Goal: Information Seeking & Learning: Learn about a topic

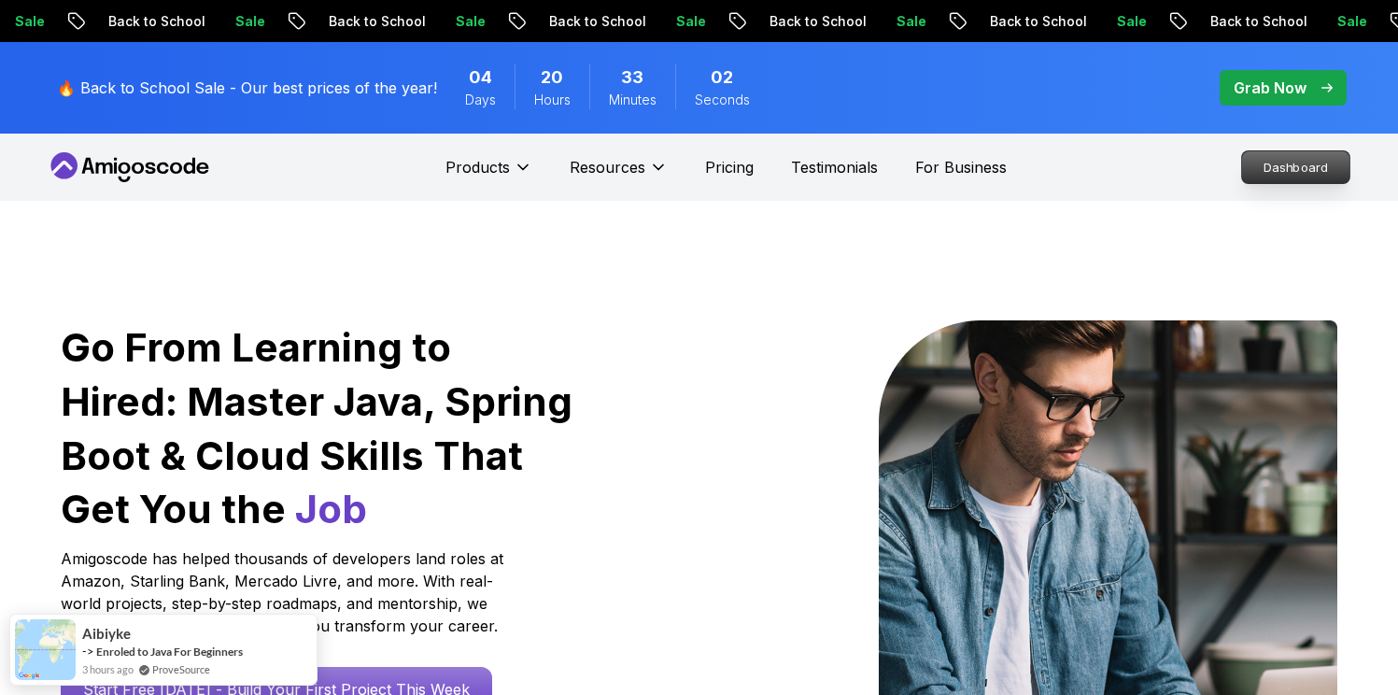
click at [1282, 160] on p "Dashboard" at bounding box center [1295, 167] width 107 height 32
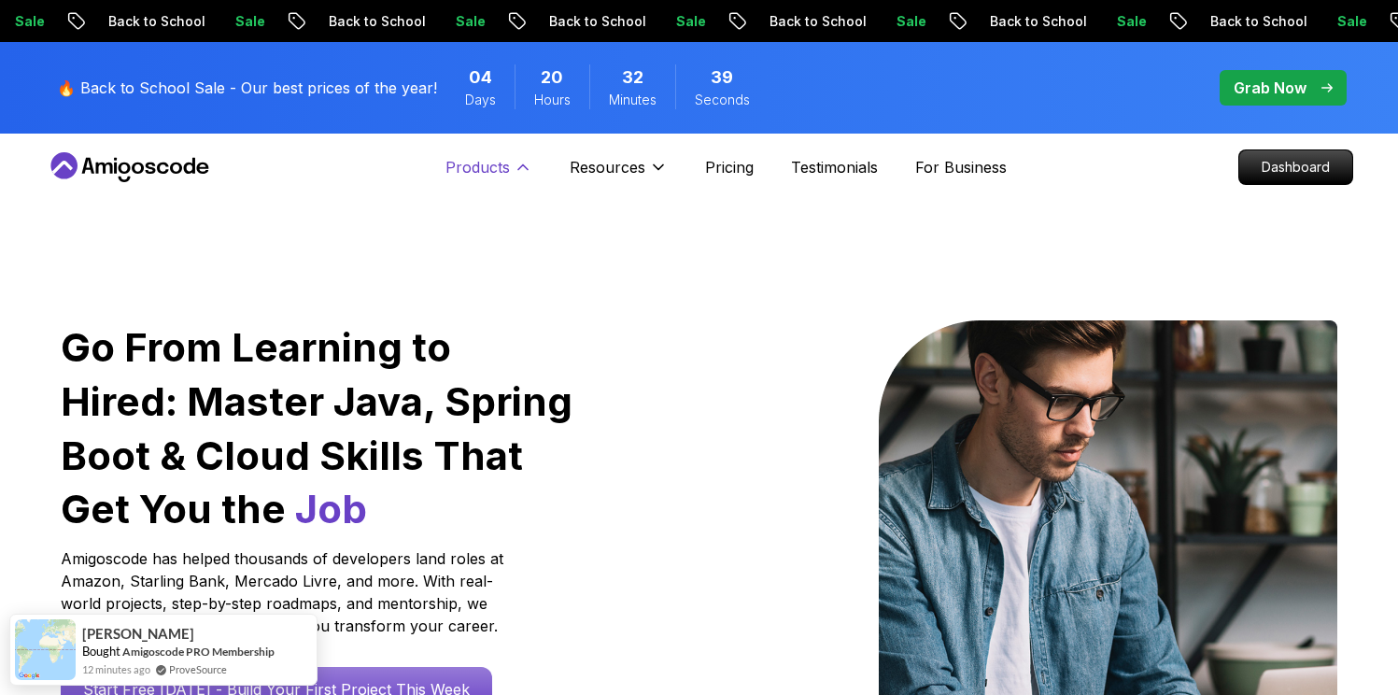
click at [530, 164] on icon at bounding box center [523, 167] width 19 height 19
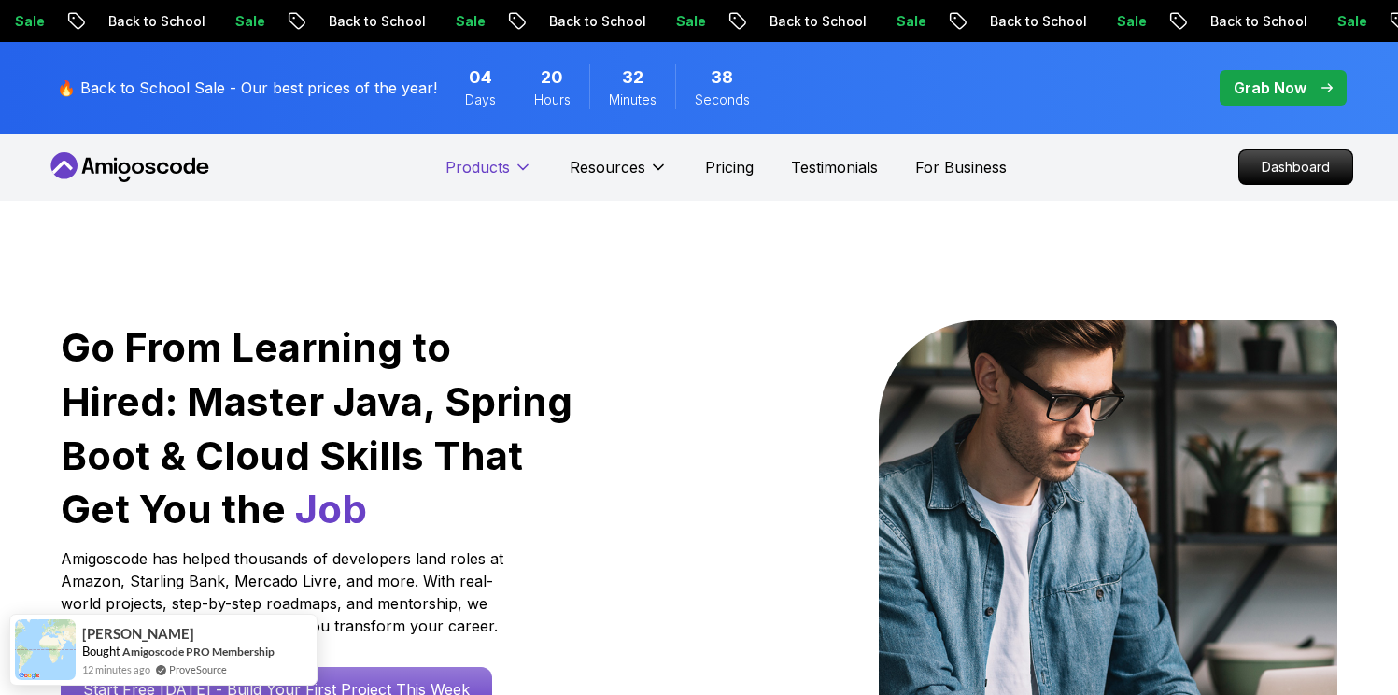
click at [530, 164] on icon at bounding box center [523, 167] width 19 height 19
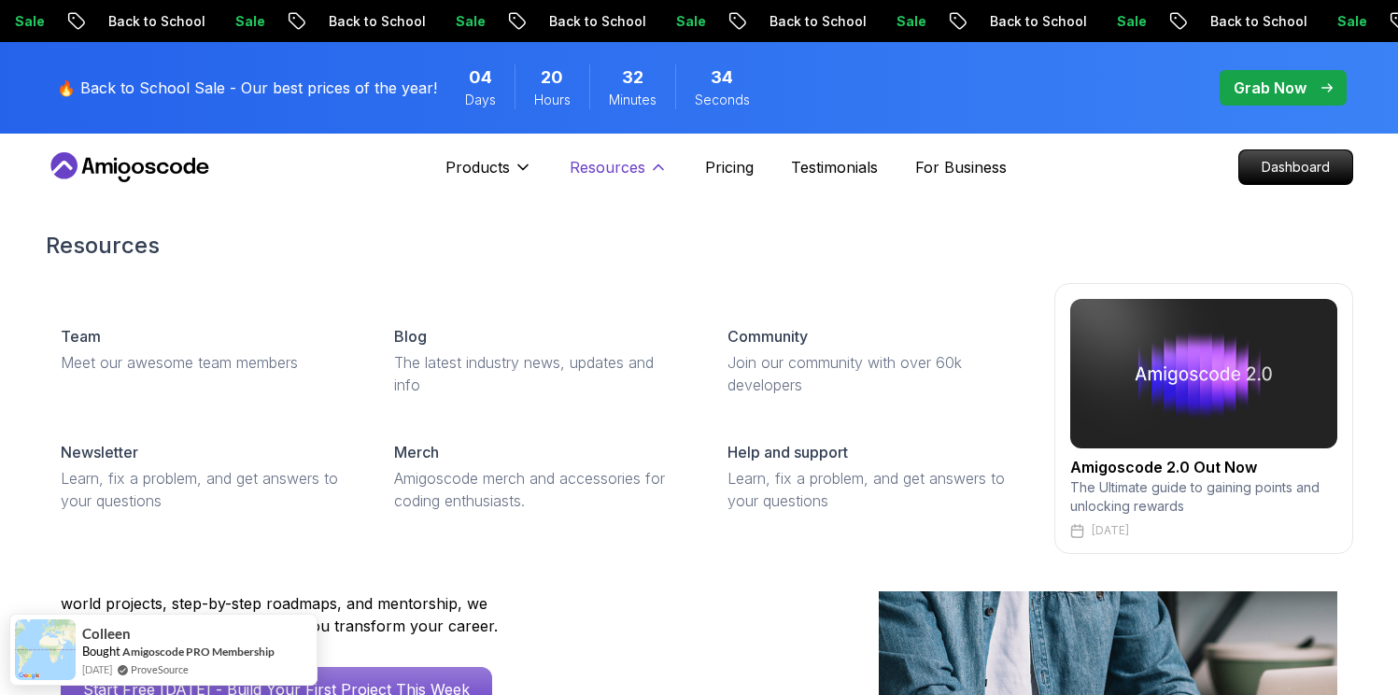
click at [643, 179] on button "Resources" at bounding box center [619, 174] width 98 height 37
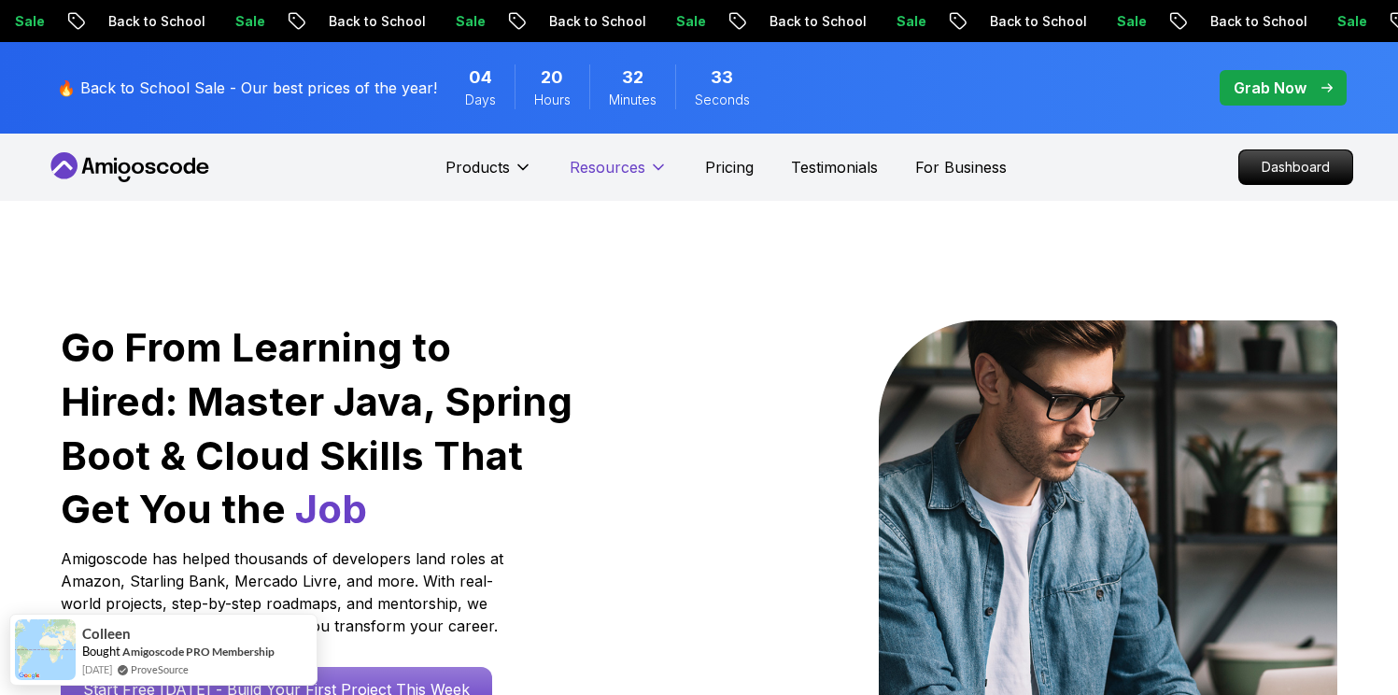
click at [643, 178] on button "Resources" at bounding box center [619, 174] width 98 height 37
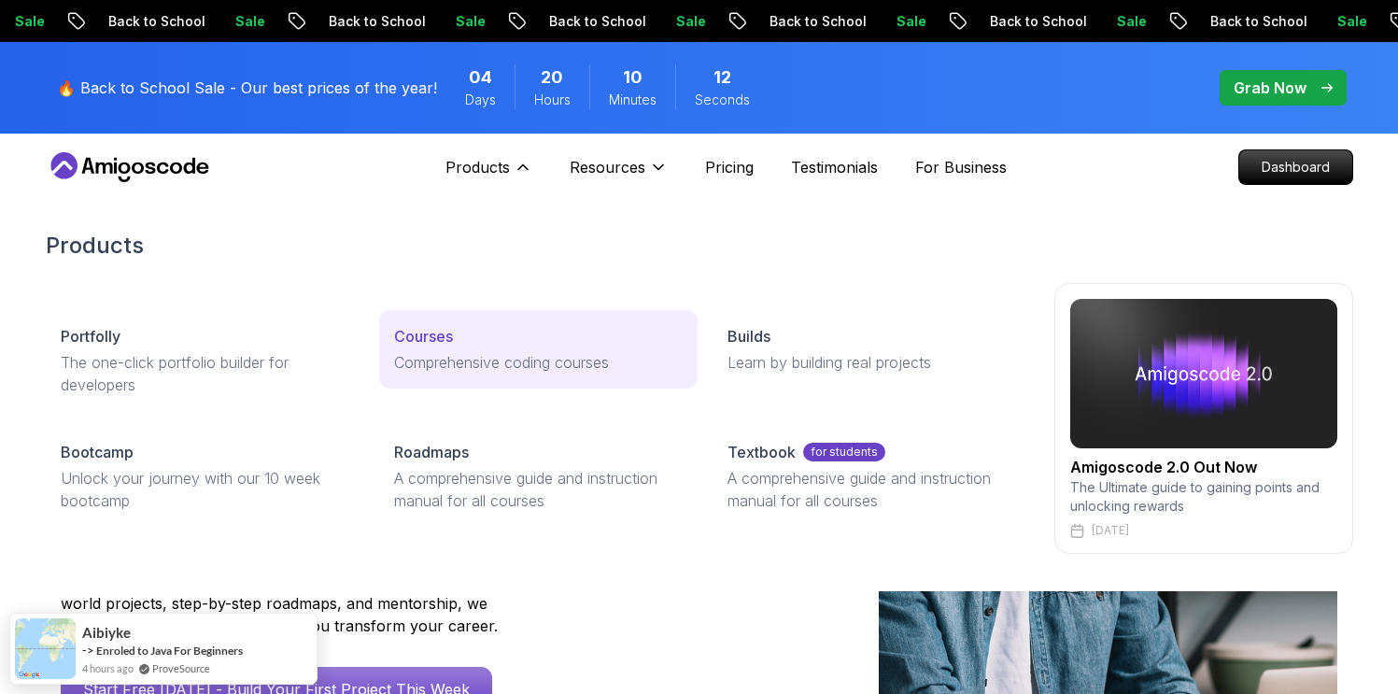
click at [483, 344] on div "Courses" at bounding box center [538, 336] width 289 height 22
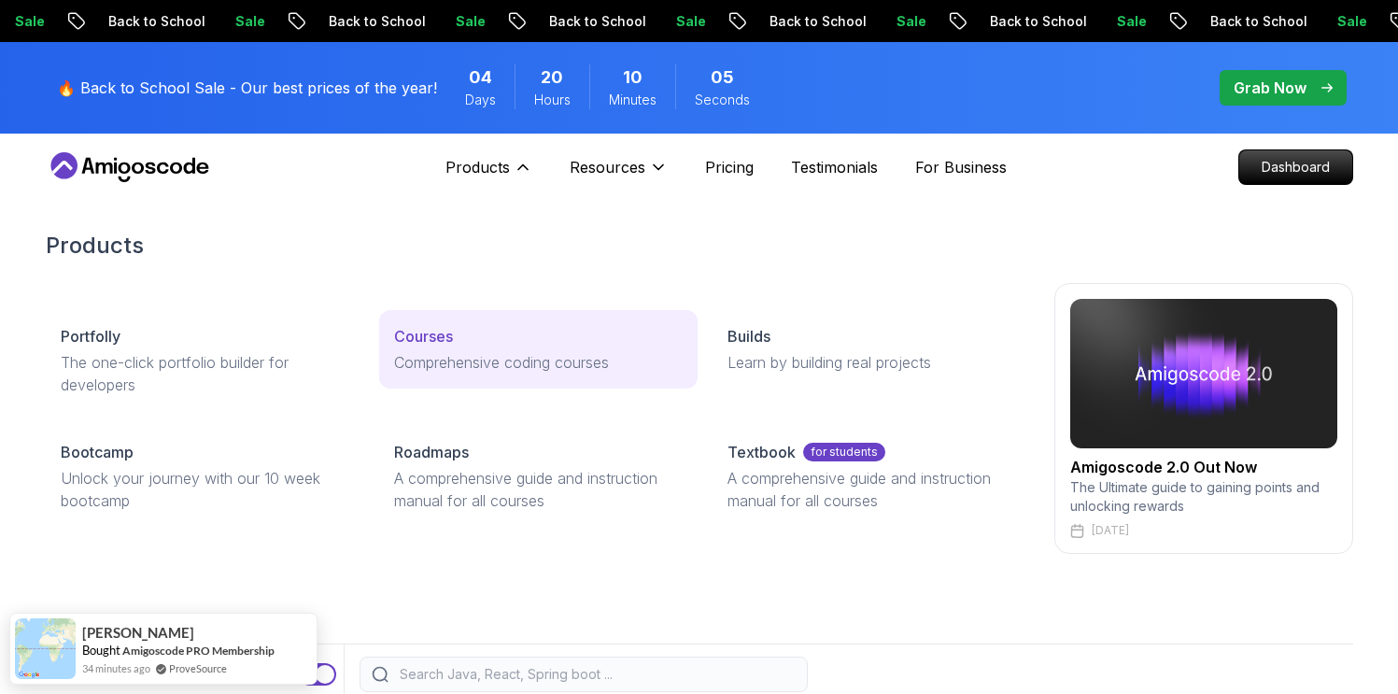
click at [464, 360] on p "Comprehensive coding courses" at bounding box center [538, 362] width 289 height 22
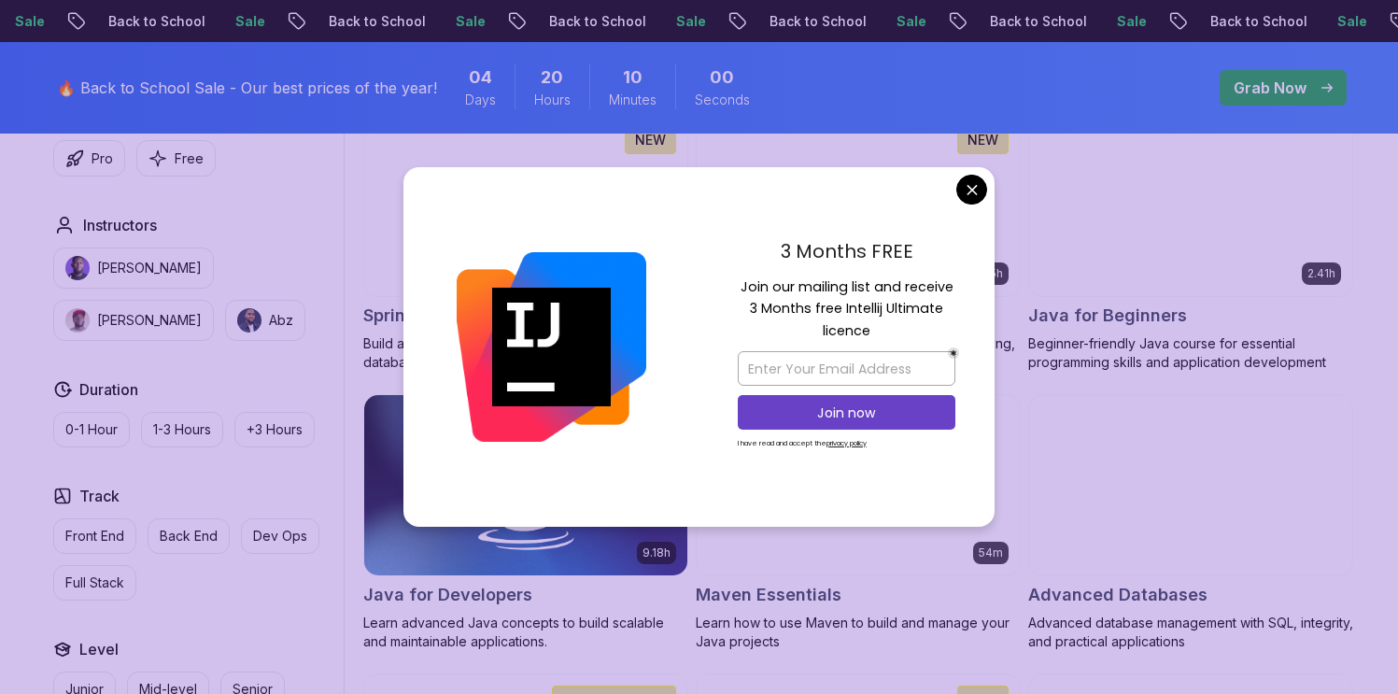
scroll to position [904, 0]
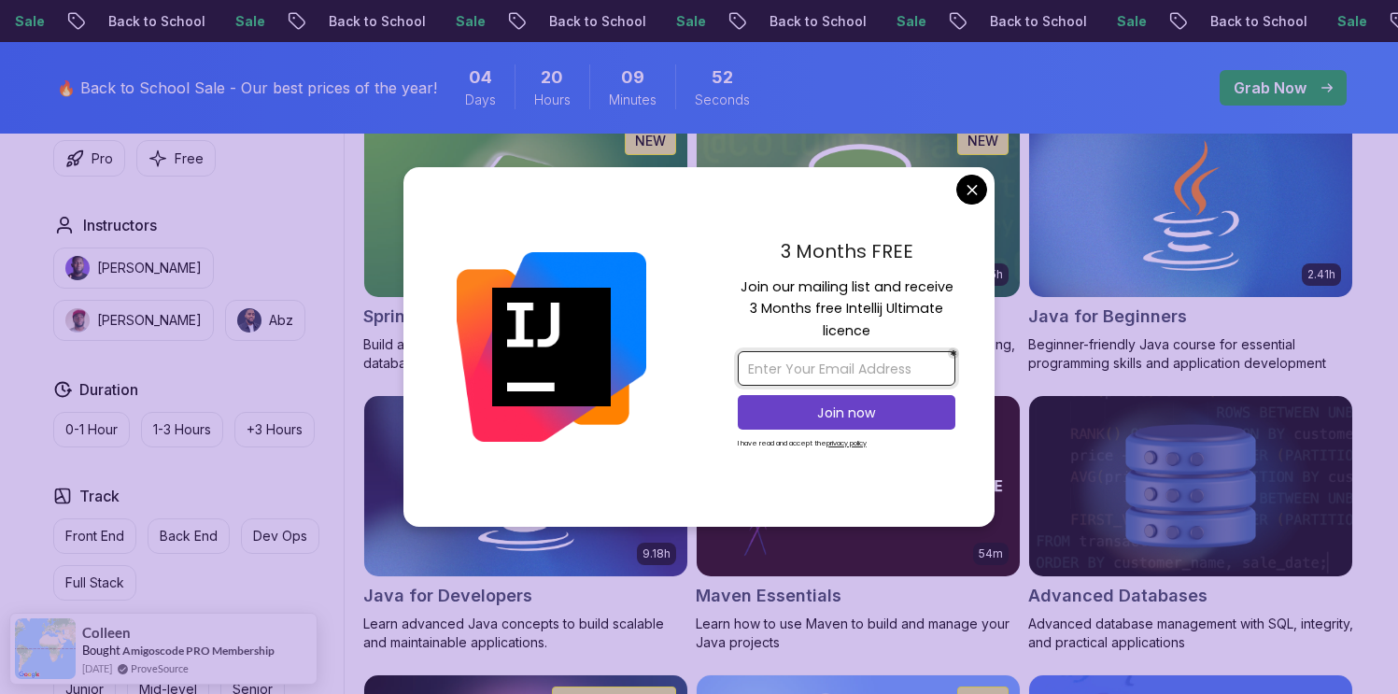
click at [855, 374] on input "email" at bounding box center [847, 368] width 218 height 35
type input "szerg97@gmail.com"
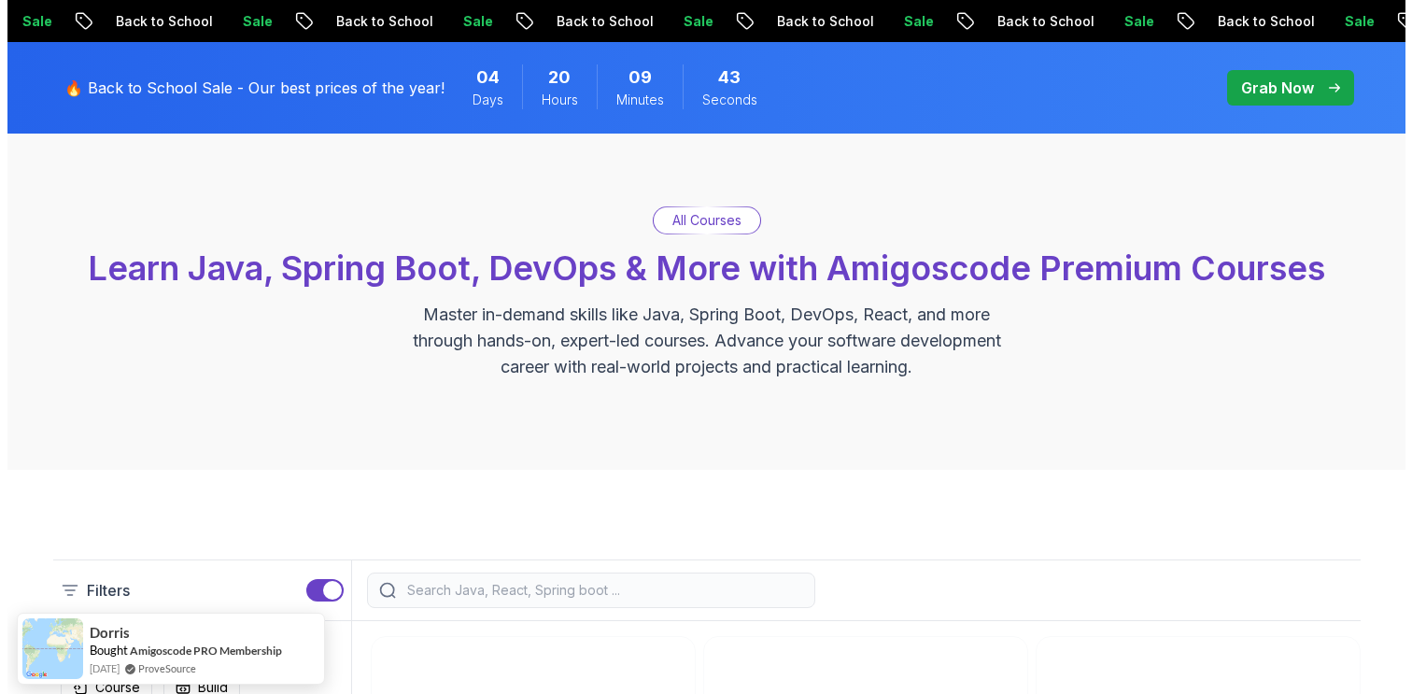
scroll to position [0, 0]
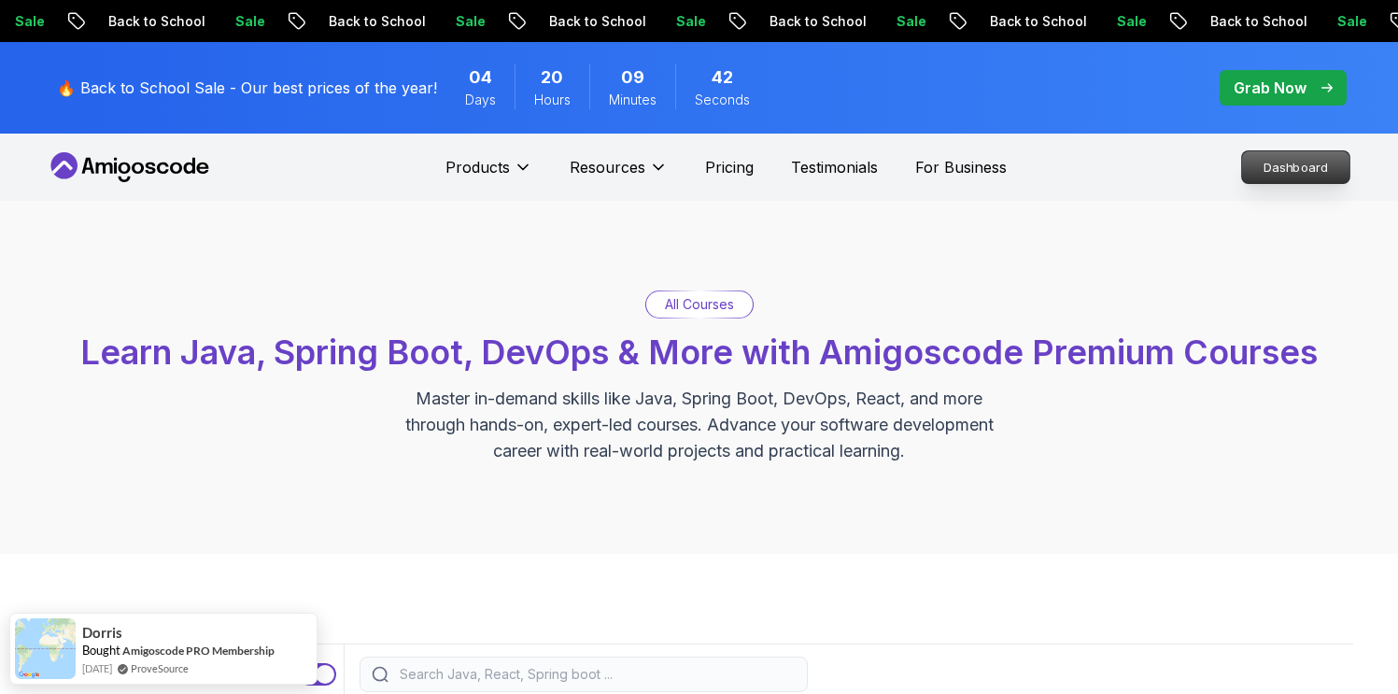
click at [1285, 174] on p "Dashboard" at bounding box center [1295, 167] width 107 height 32
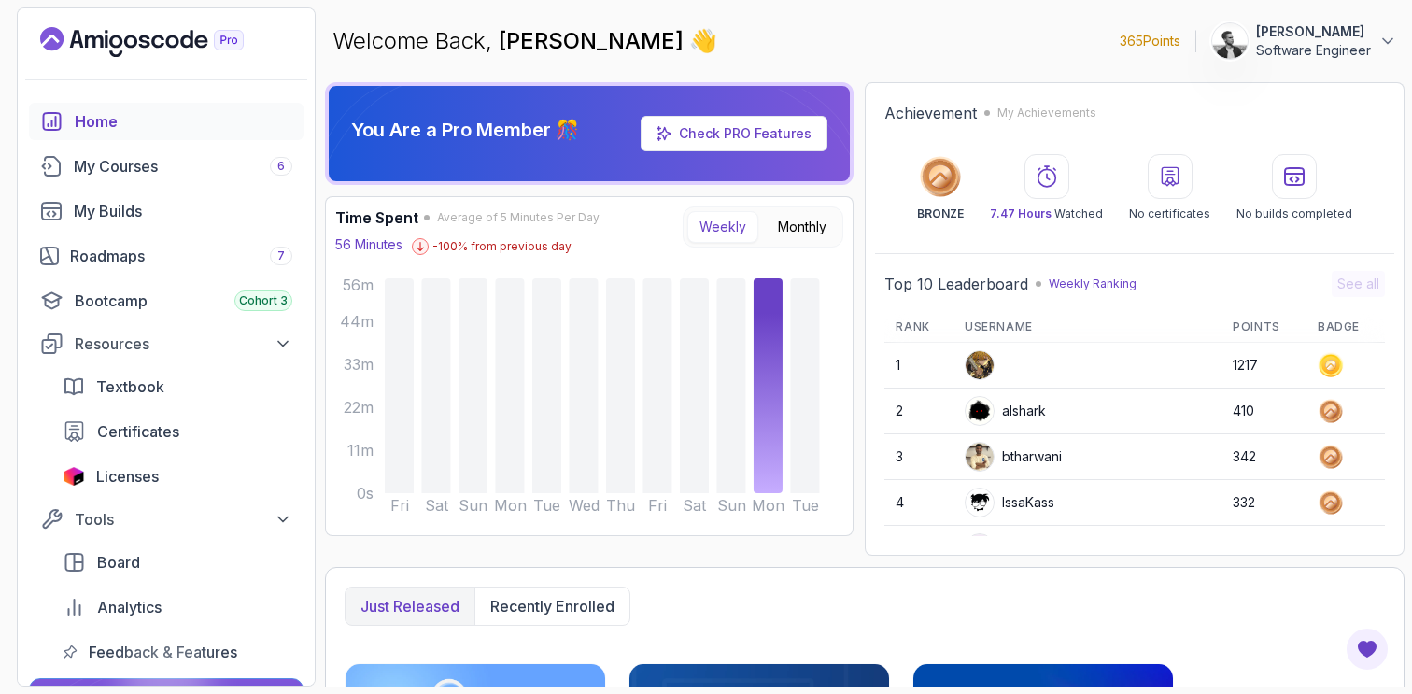
click at [1281, 29] on p "[PERSON_NAME]" at bounding box center [1313, 31] width 115 height 19
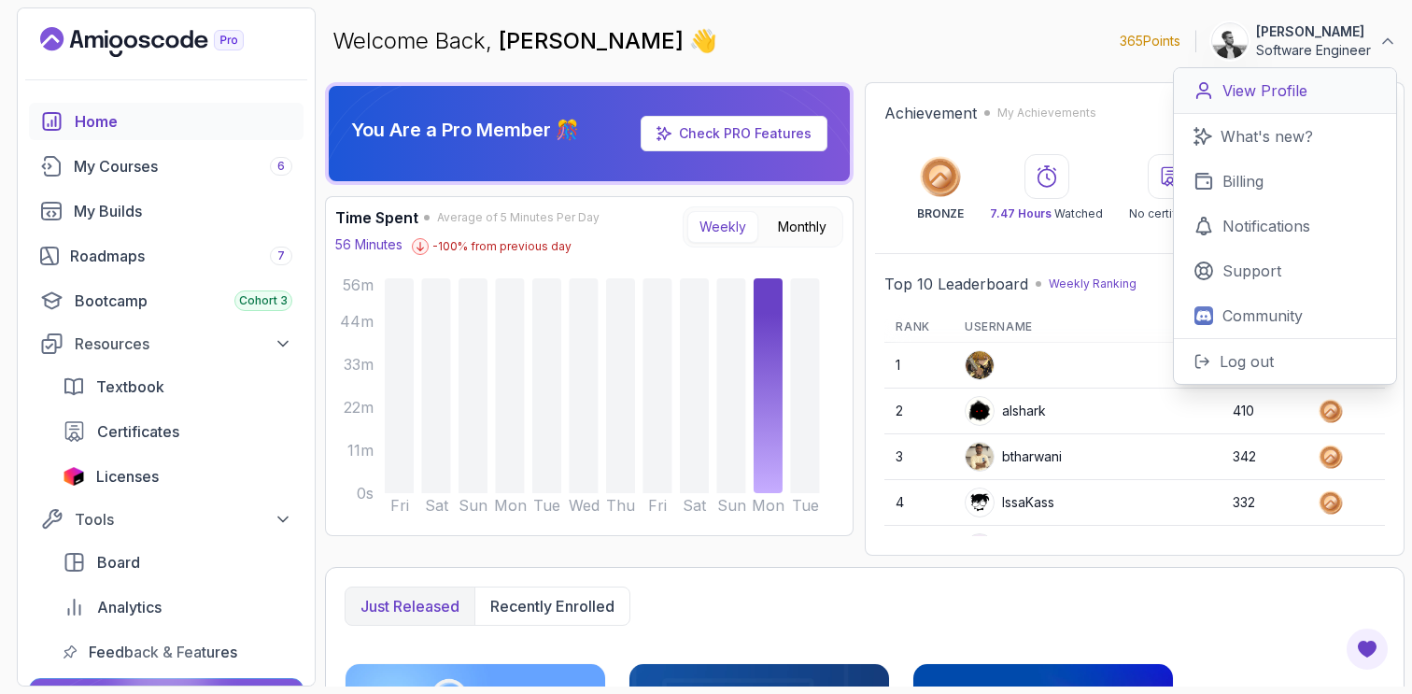
click at [1262, 88] on p "View Profile" at bounding box center [1265, 90] width 85 height 22
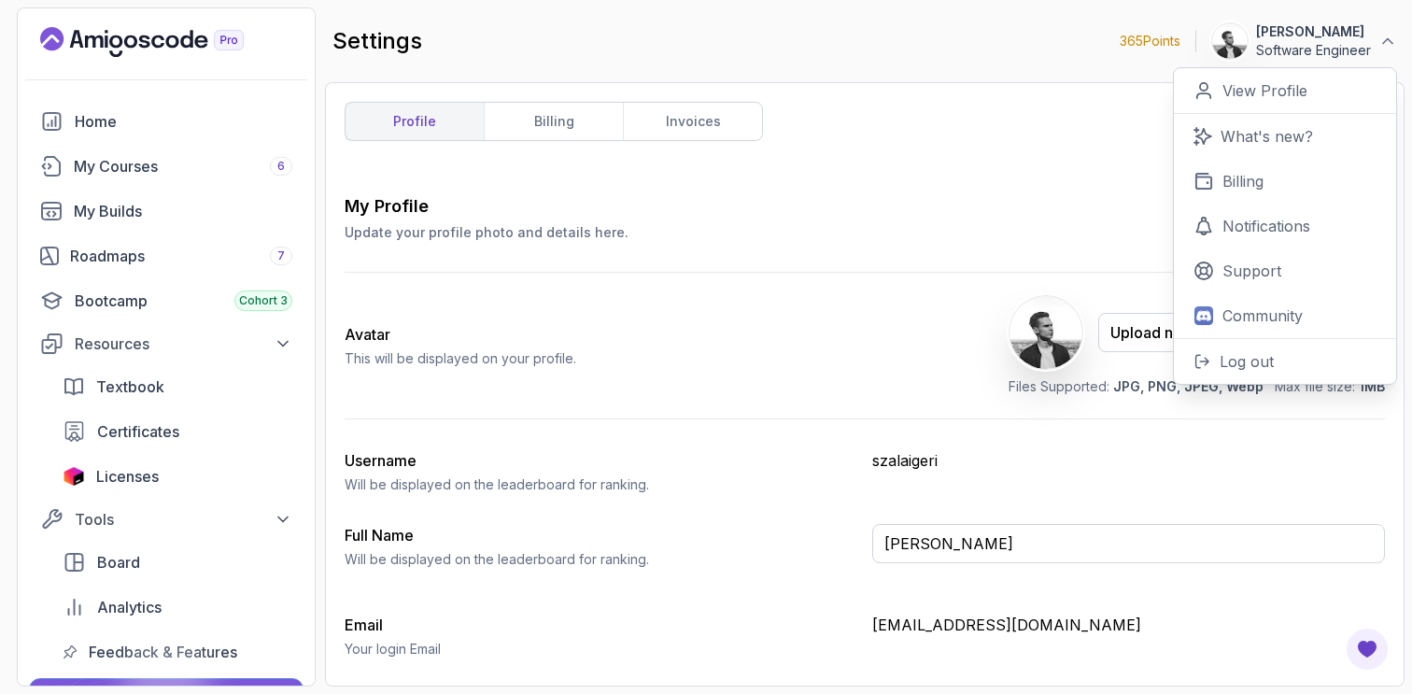
click at [949, 242] on div "My Profile Update your profile photo and details here. Save Avatar This will be…" at bounding box center [865, 470] width 1040 height 555
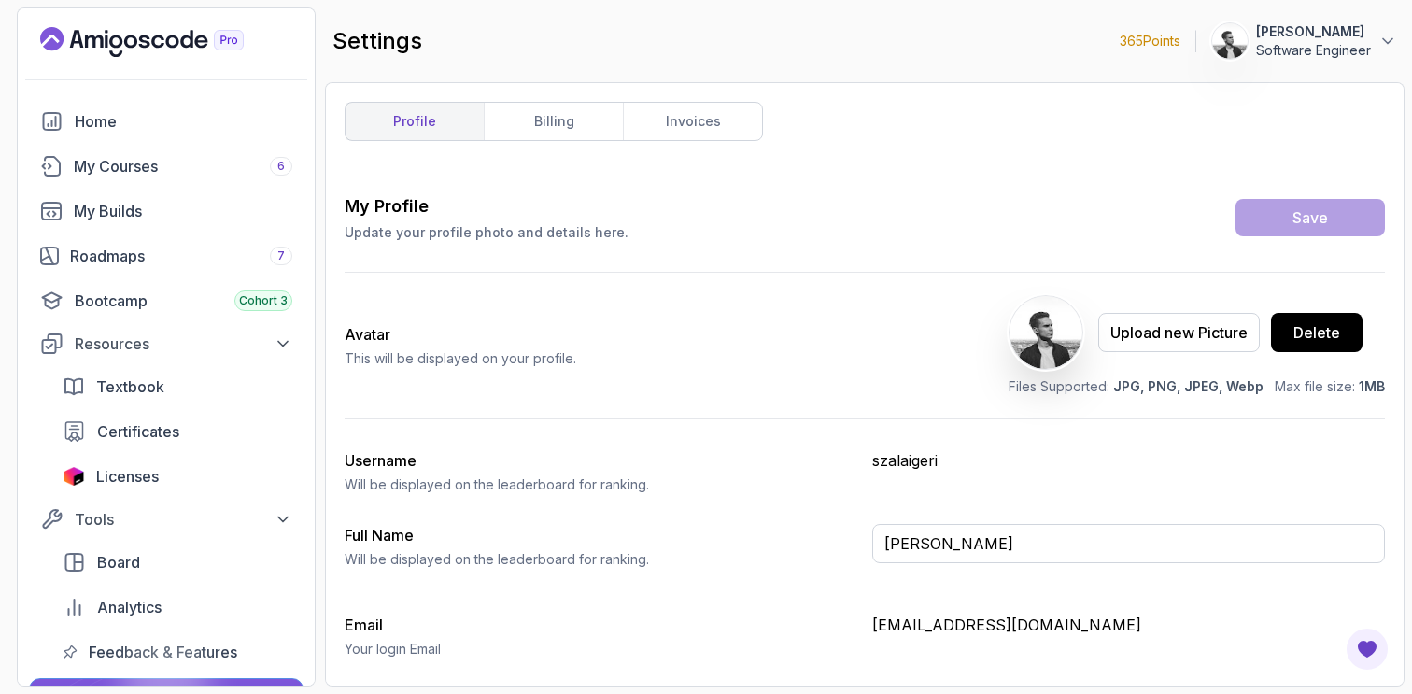
click at [172, 39] on icon "Landing page" at bounding box center [142, 42] width 204 height 30
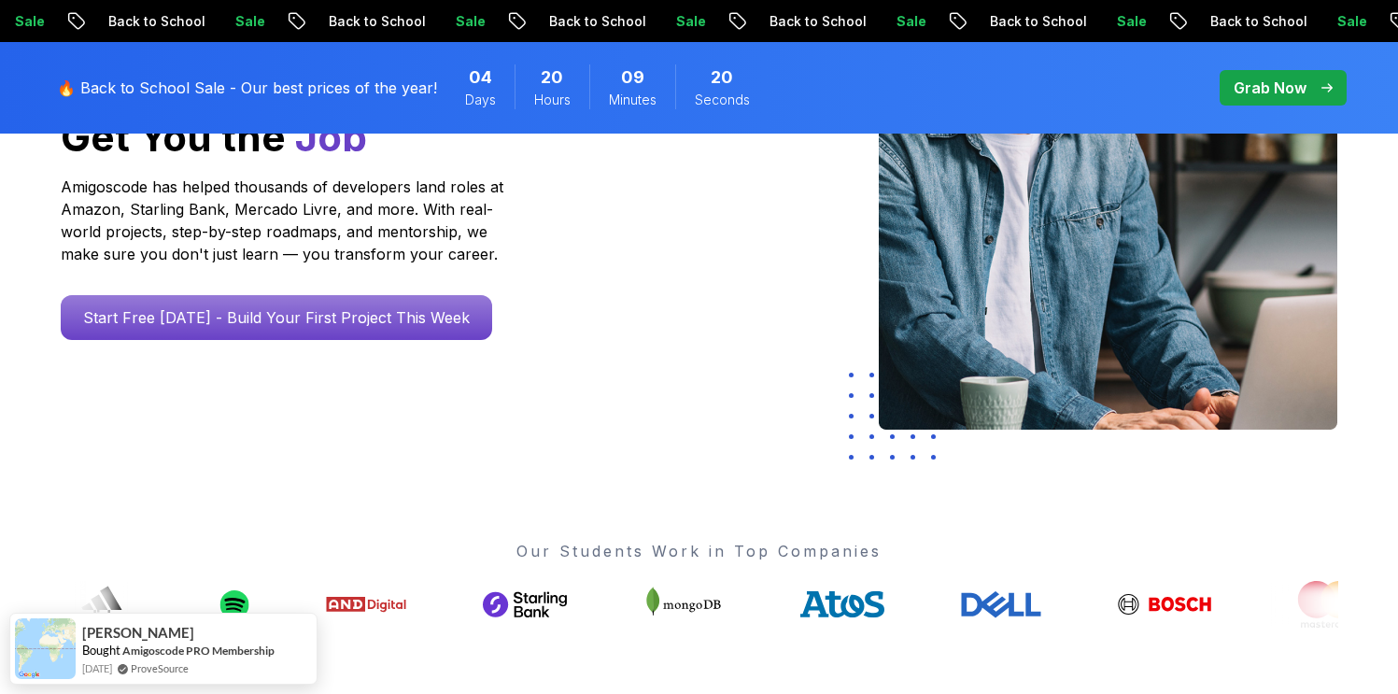
click at [756, 264] on div at bounding box center [1026, 192] width 624 height 487
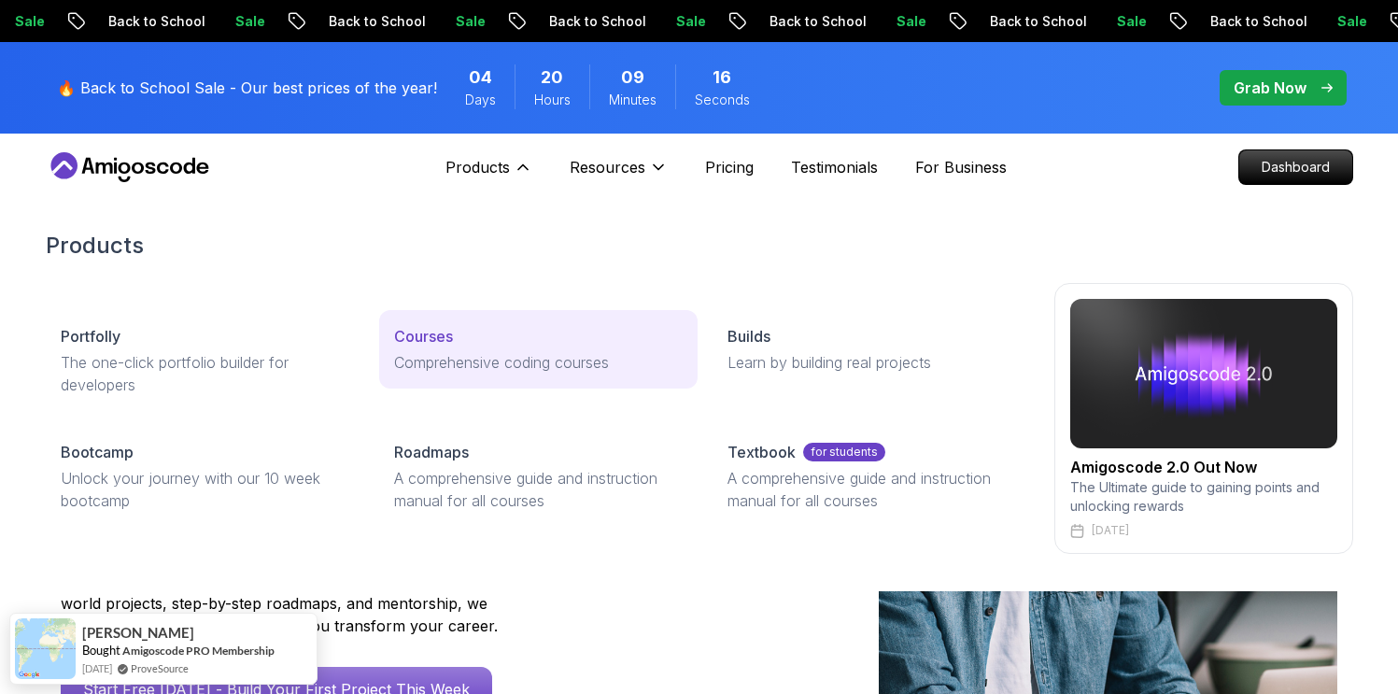
click at [499, 347] on div "Courses" at bounding box center [538, 336] width 289 height 22
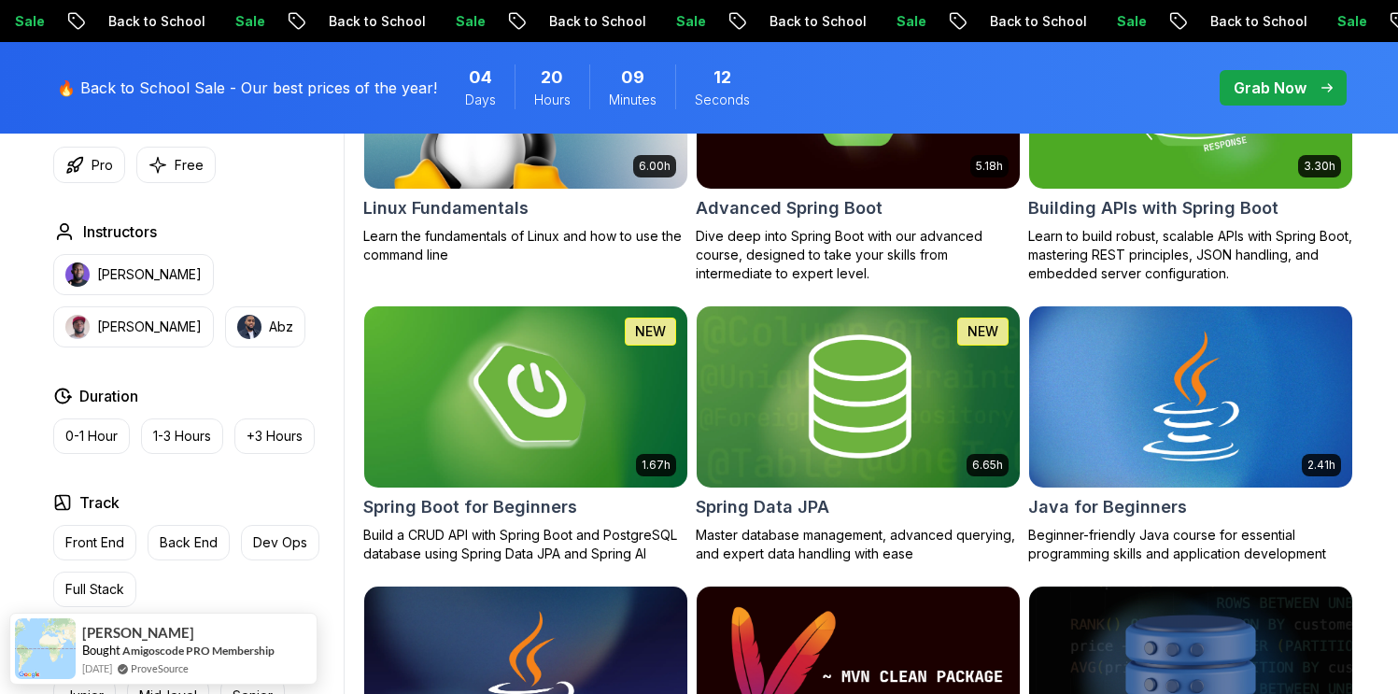
scroll to position [714, 0]
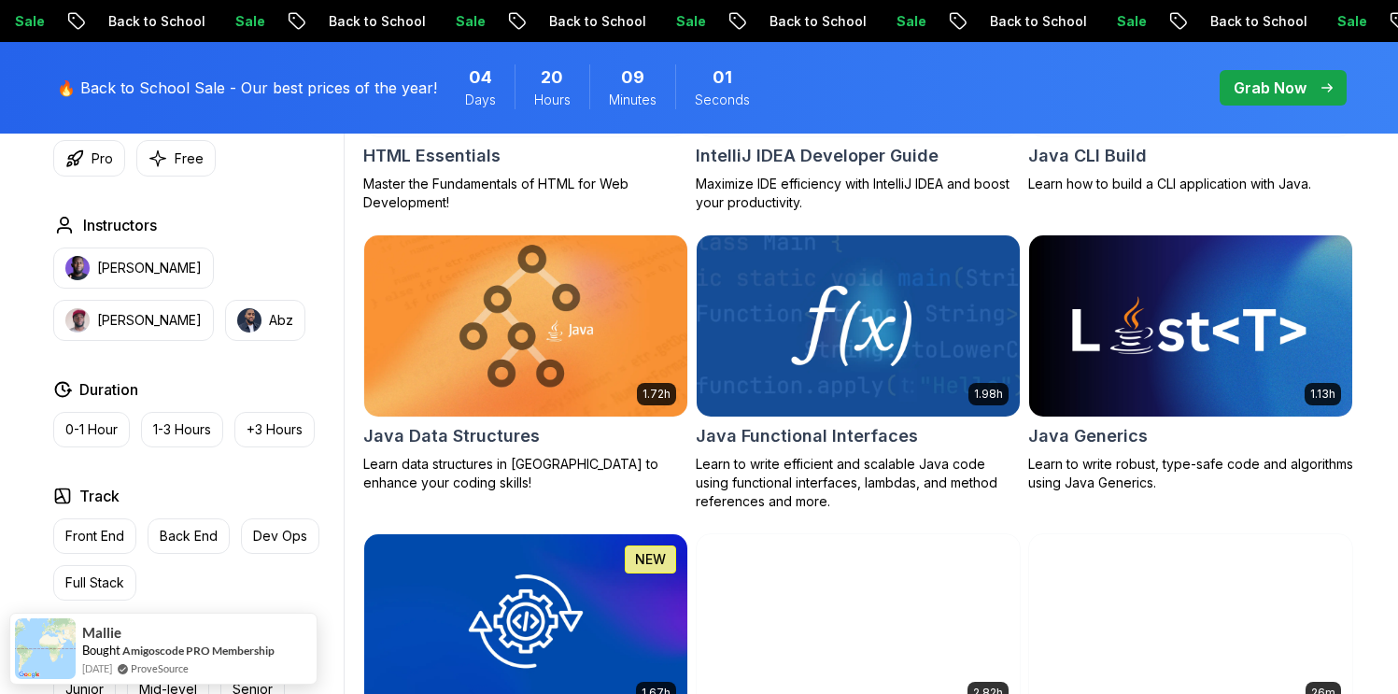
scroll to position [2535, 0]
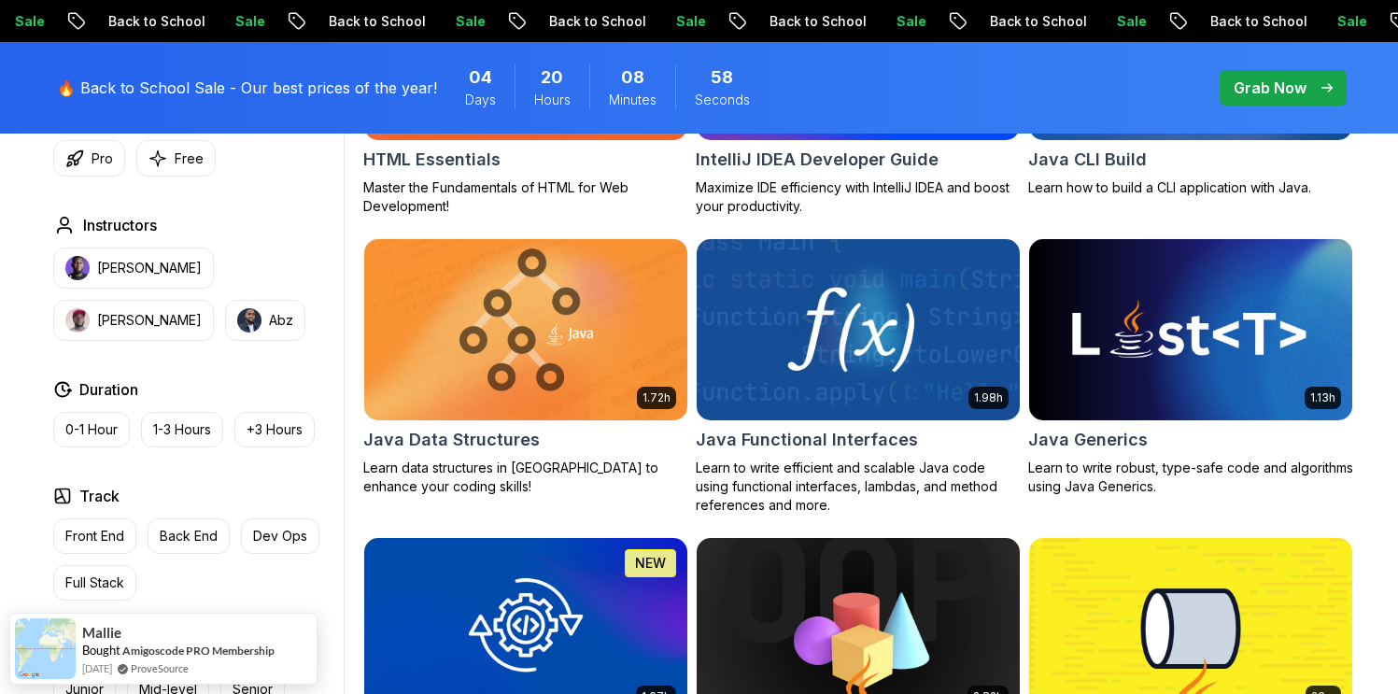
click at [847, 327] on img at bounding box center [857, 329] width 339 height 190
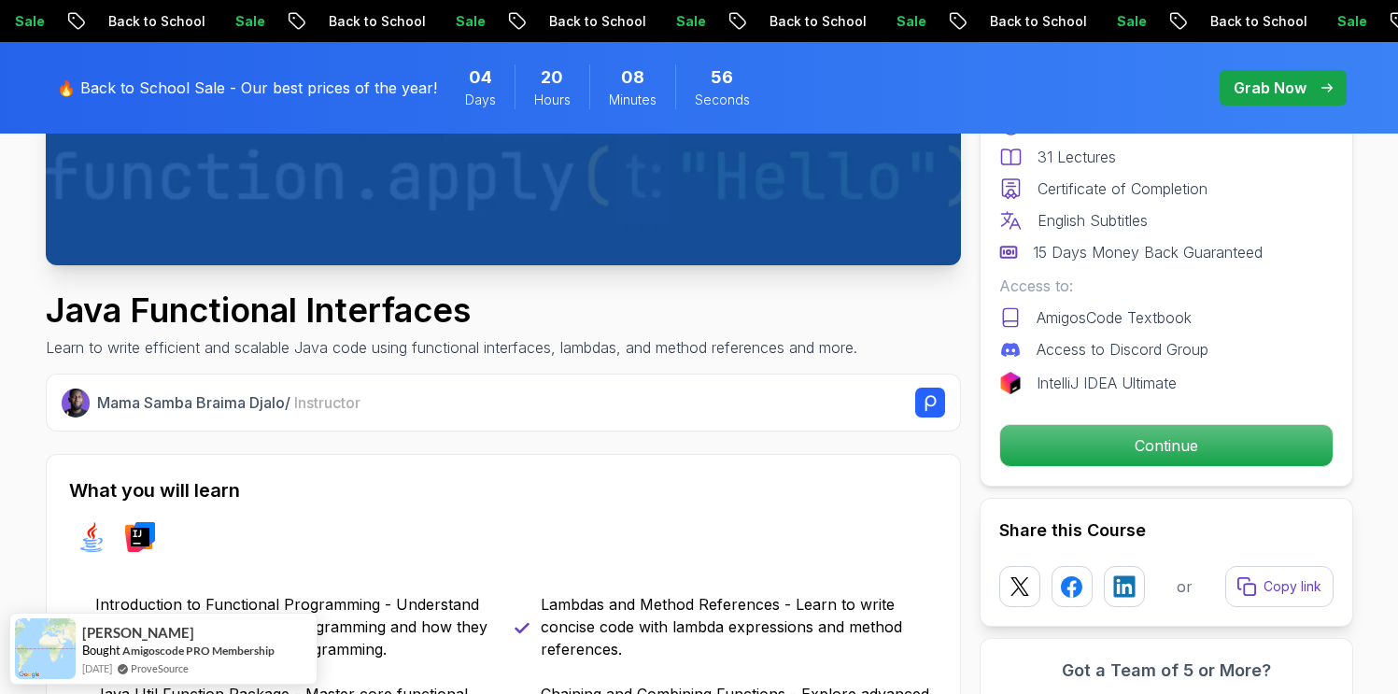
scroll to position [573, 0]
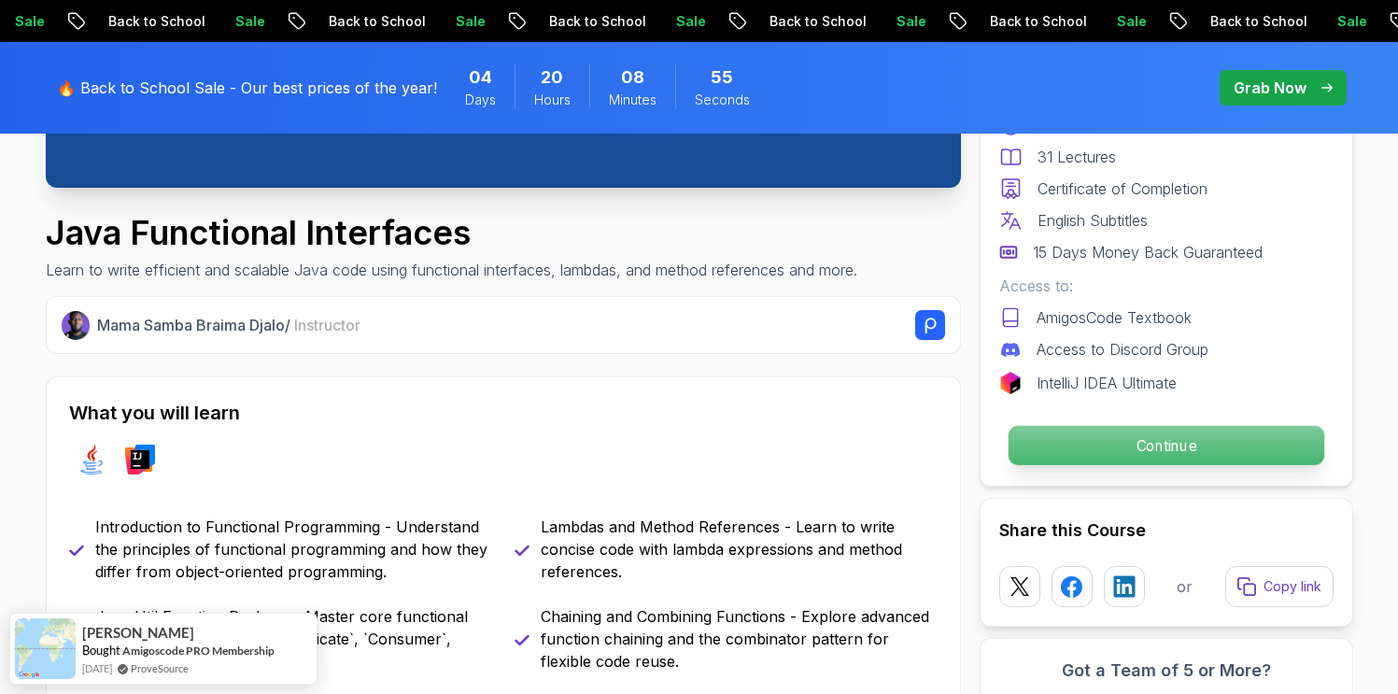
click at [1161, 437] on p "Continue" at bounding box center [1166, 445] width 316 height 39
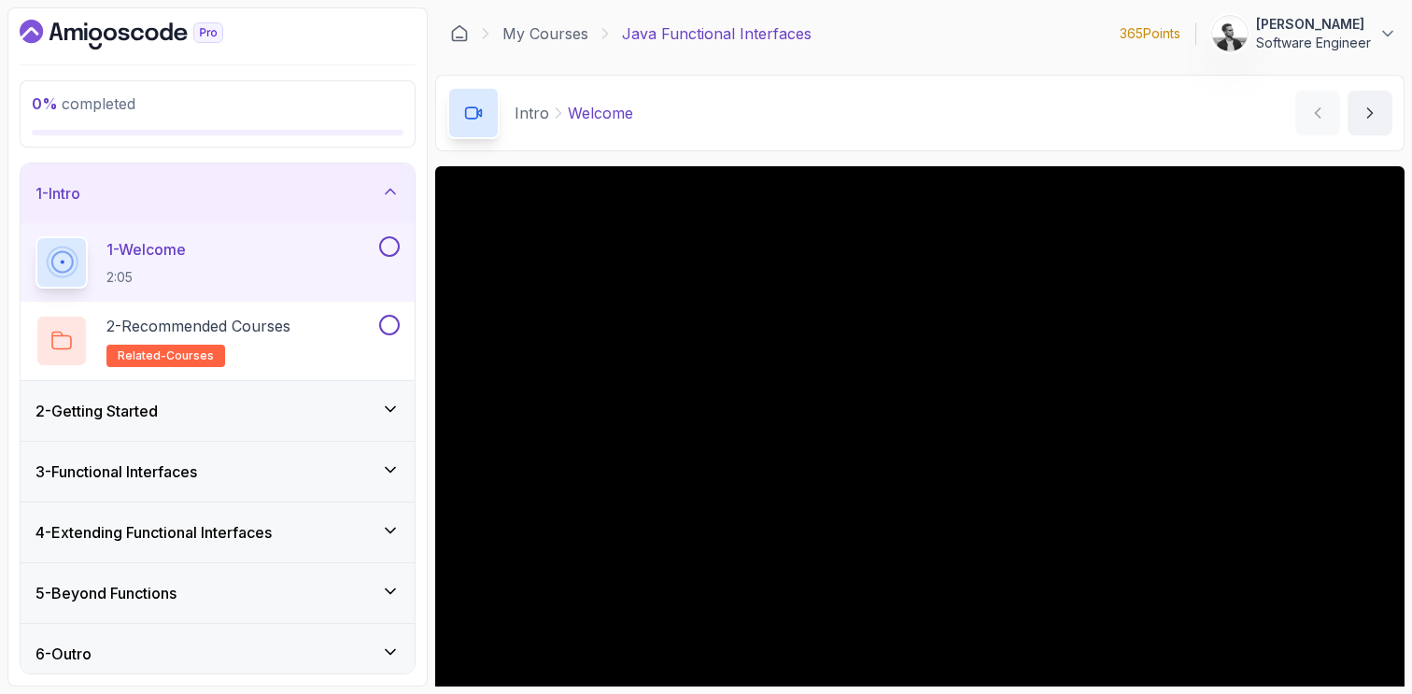
scroll to position [10, 0]
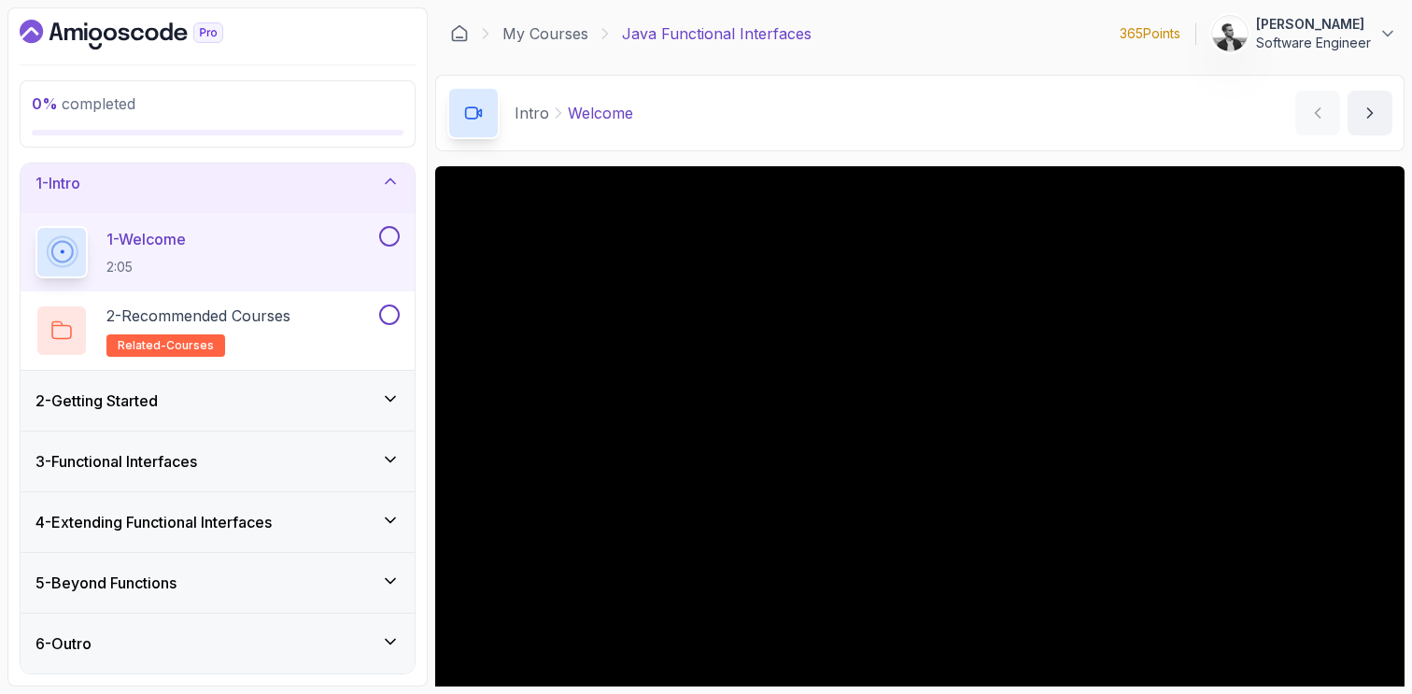
click at [388, 400] on icon at bounding box center [390, 398] width 19 height 19
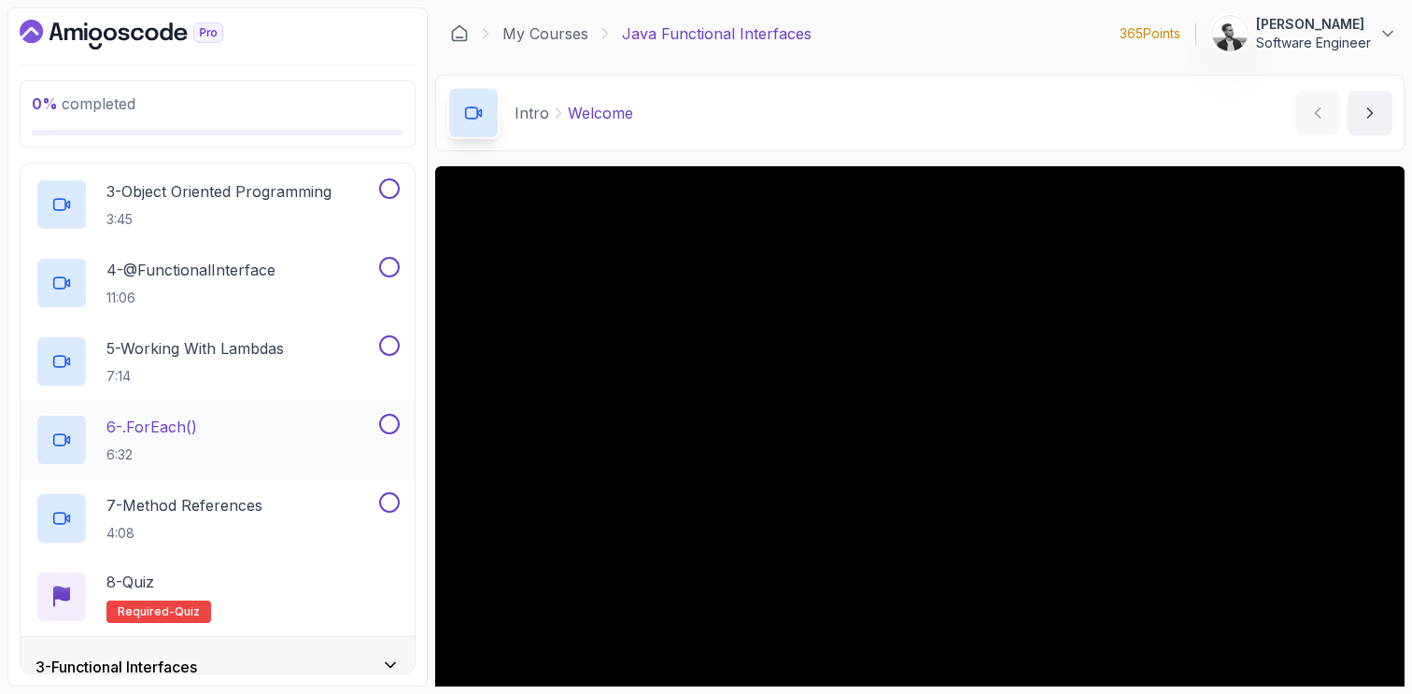
scroll to position [258, 0]
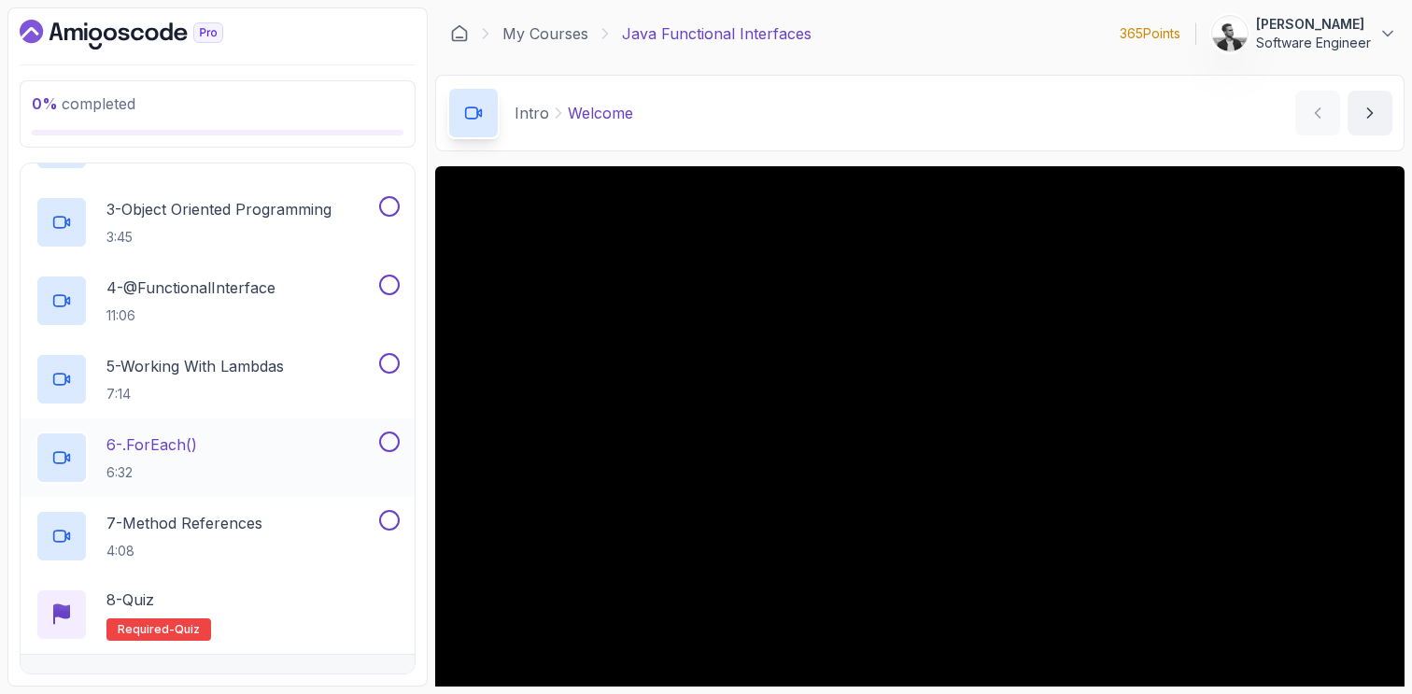
click at [262, 457] on div "6 - .forEach() 6:32" at bounding box center [205, 457] width 340 height 52
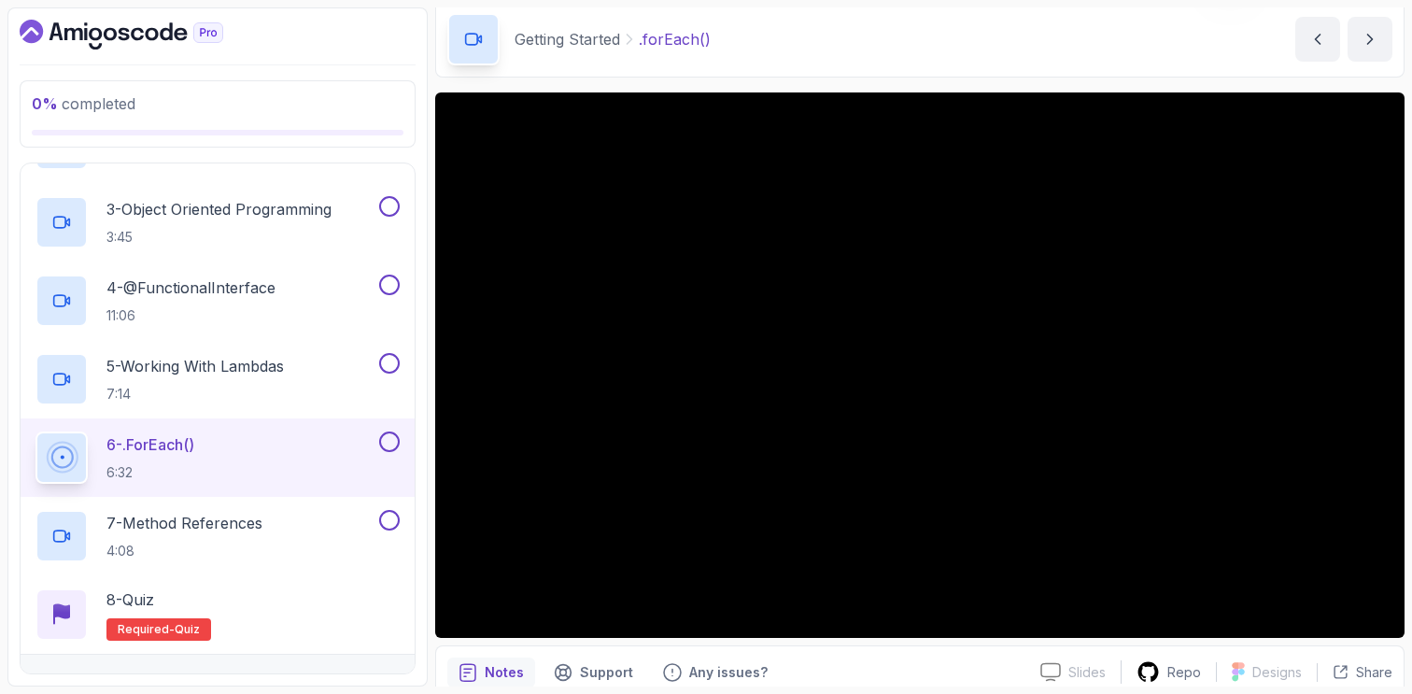
scroll to position [80, 0]
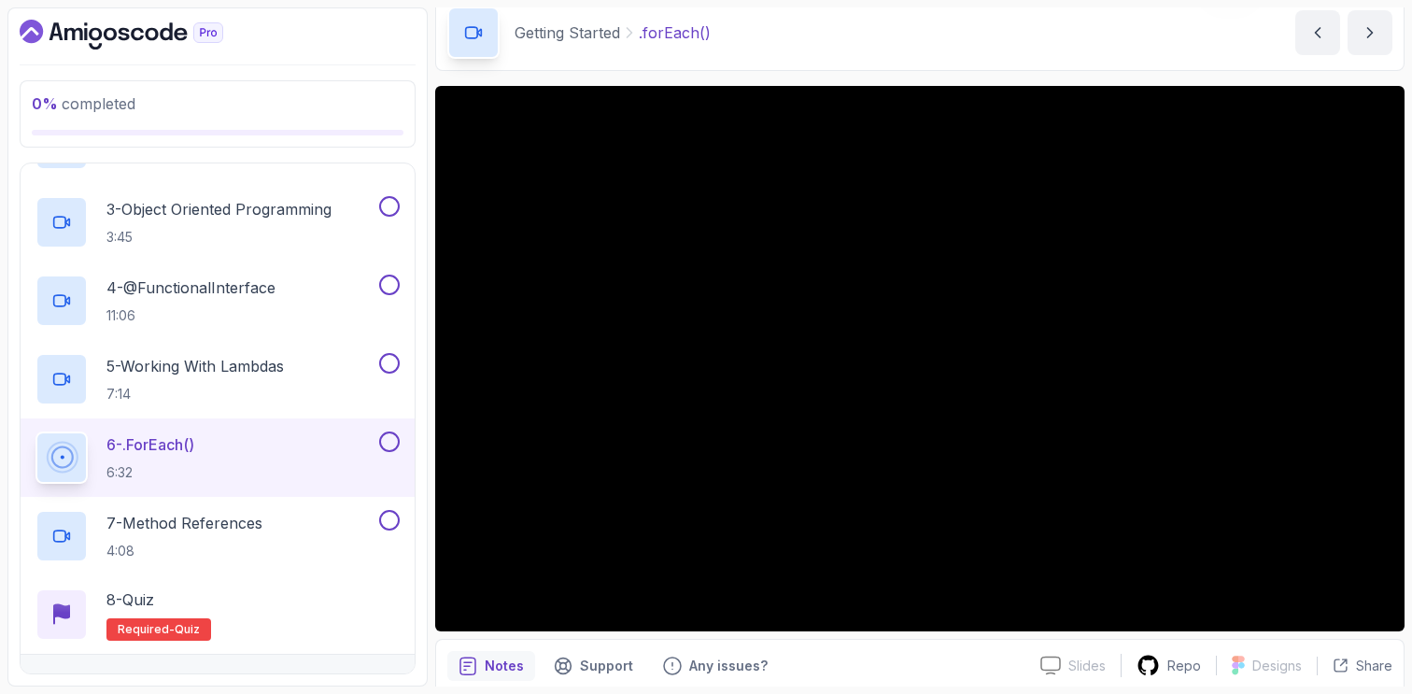
click at [389, 439] on button at bounding box center [389, 441] width 21 height 21
click at [395, 361] on button at bounding box center [389, 363] width 21 height 21
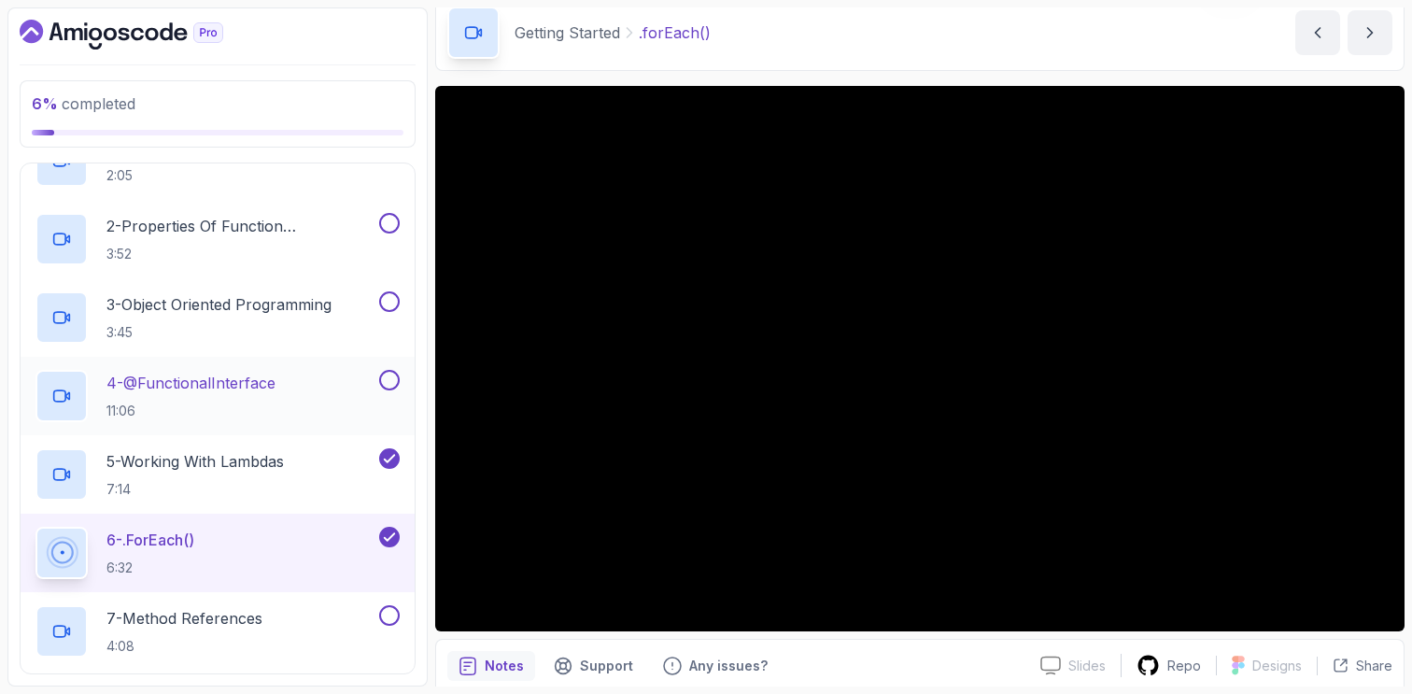
scroll to position [148, 0]
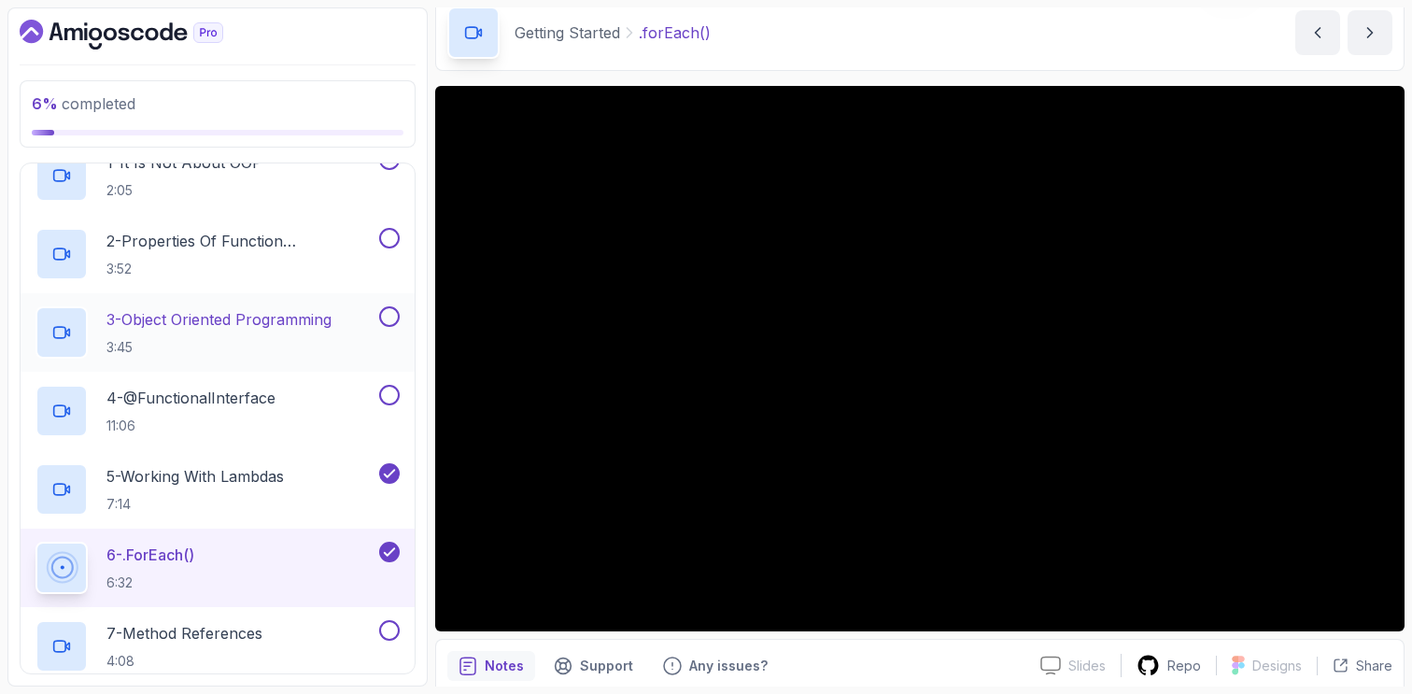
click at [391, 316] on button at bounding box center [389, 316] width 21 height 21
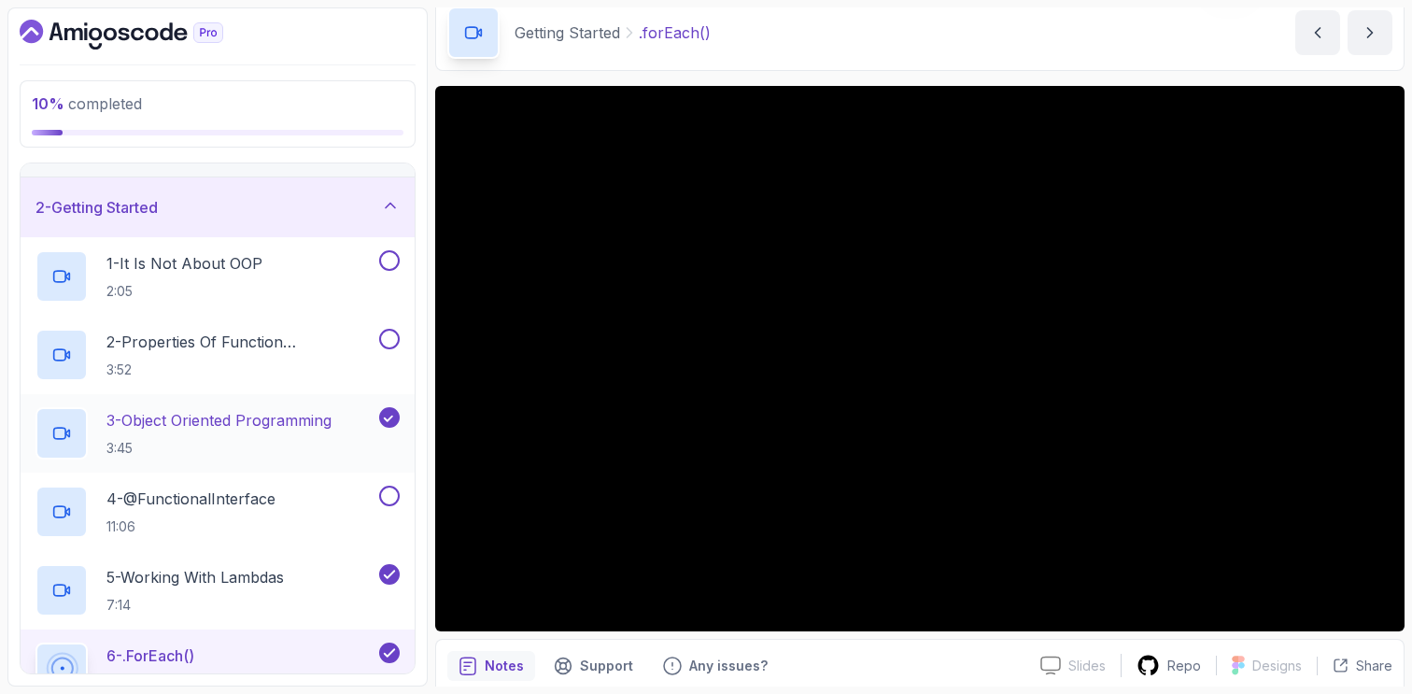
scroll to position [31, 0]
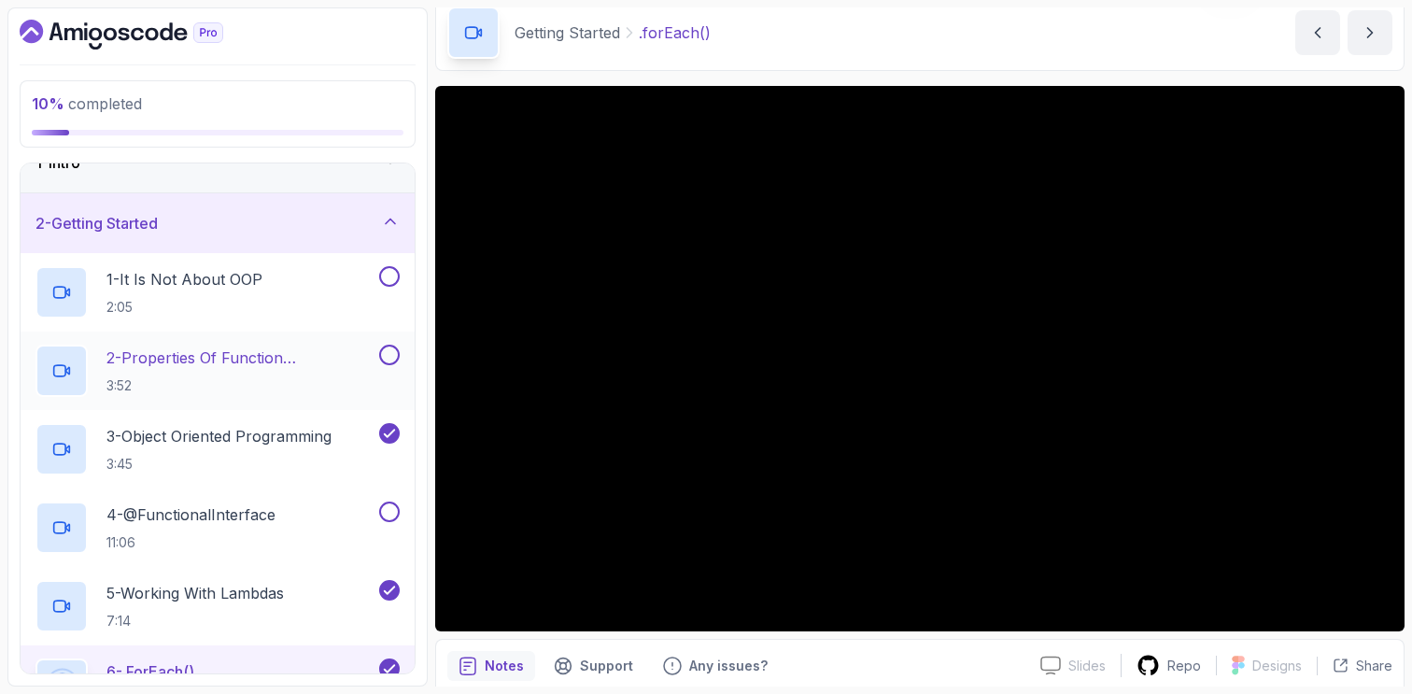
click at [389, 358] on button at bounding box center [389, 355] width 21 height 21
click at [392, 274] on button at bounding box center [389, 276] width 21 height 21
click at [274, 288] on div "1 - It Is Not About OOP 2:05" at bounding box center [205, 292] width 340 height 52
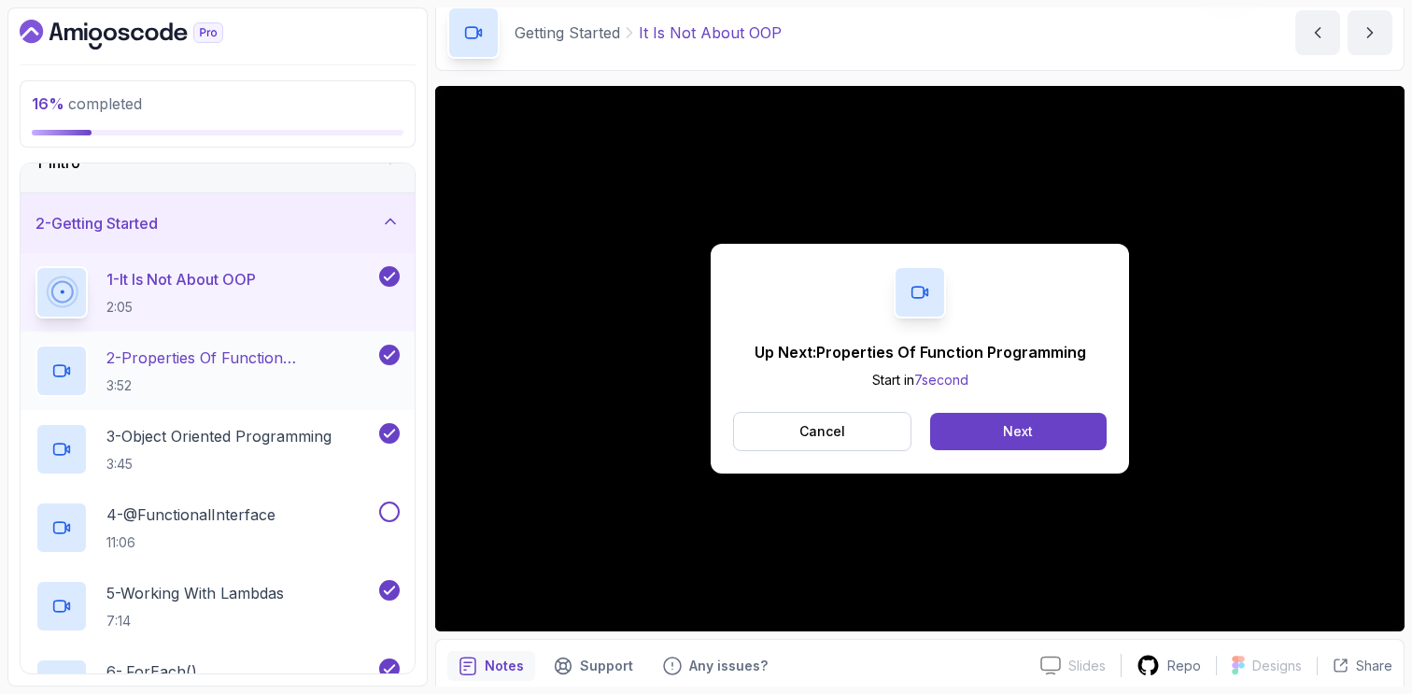
click at [265, 374] on h2 "2 - Properties Of Function Programming 3:52" at bounding box center [240, 371] width 269 height 49
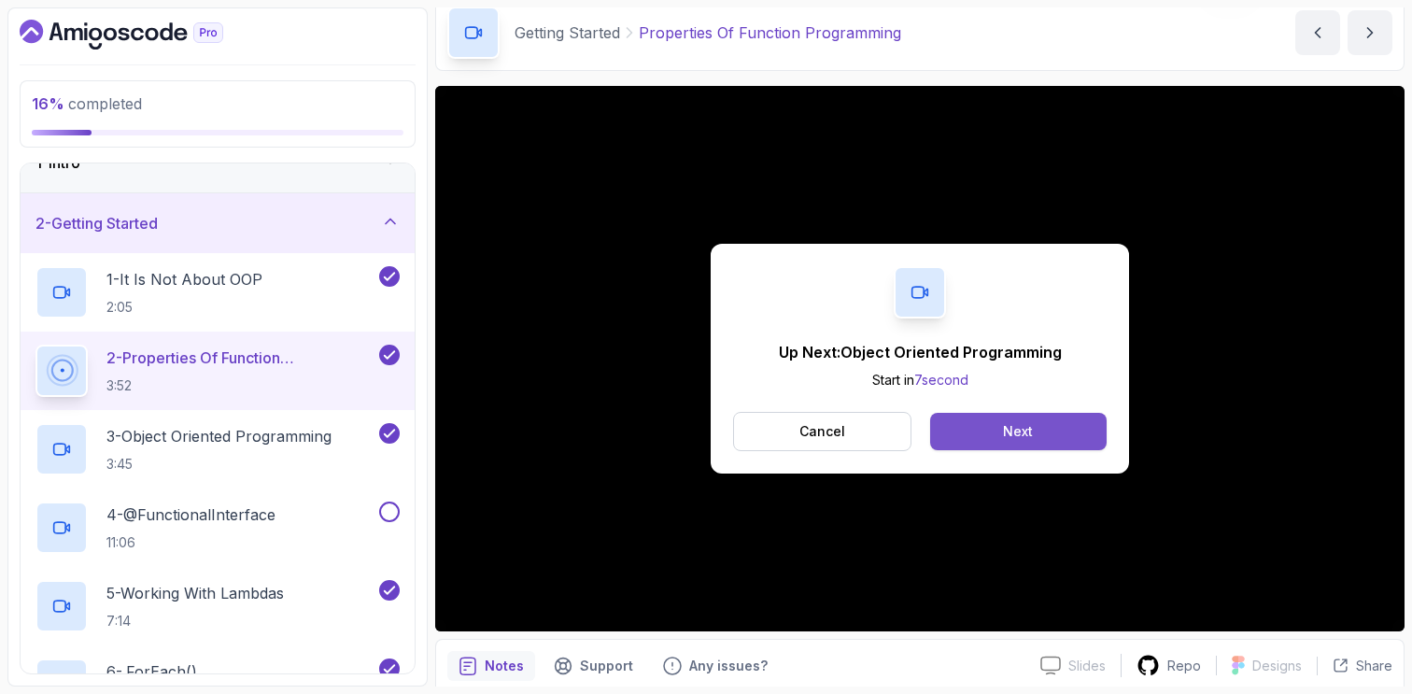
click at [975, 425] on button "Next" at bounding box center [1018, 431] width 177 height 37
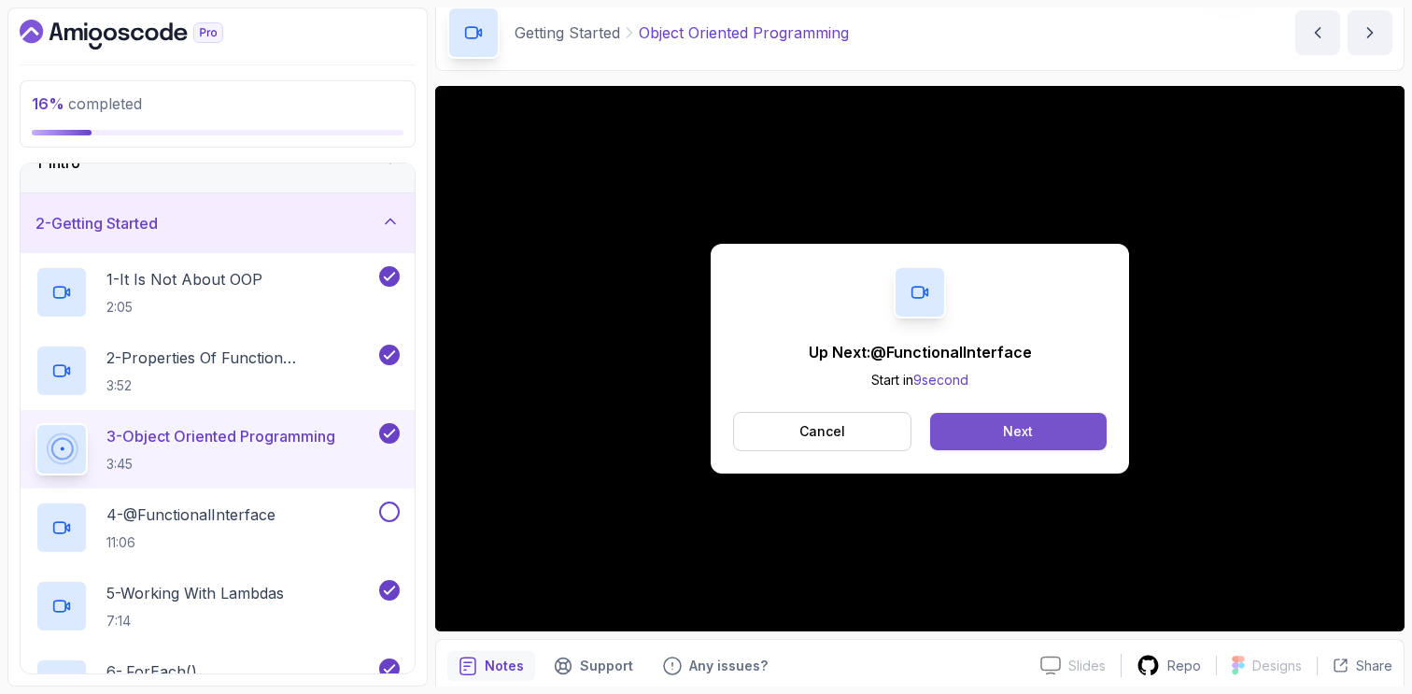
click at [1011, 438] on div "Next" at bounding box center [1018, 431] width 30 height 19
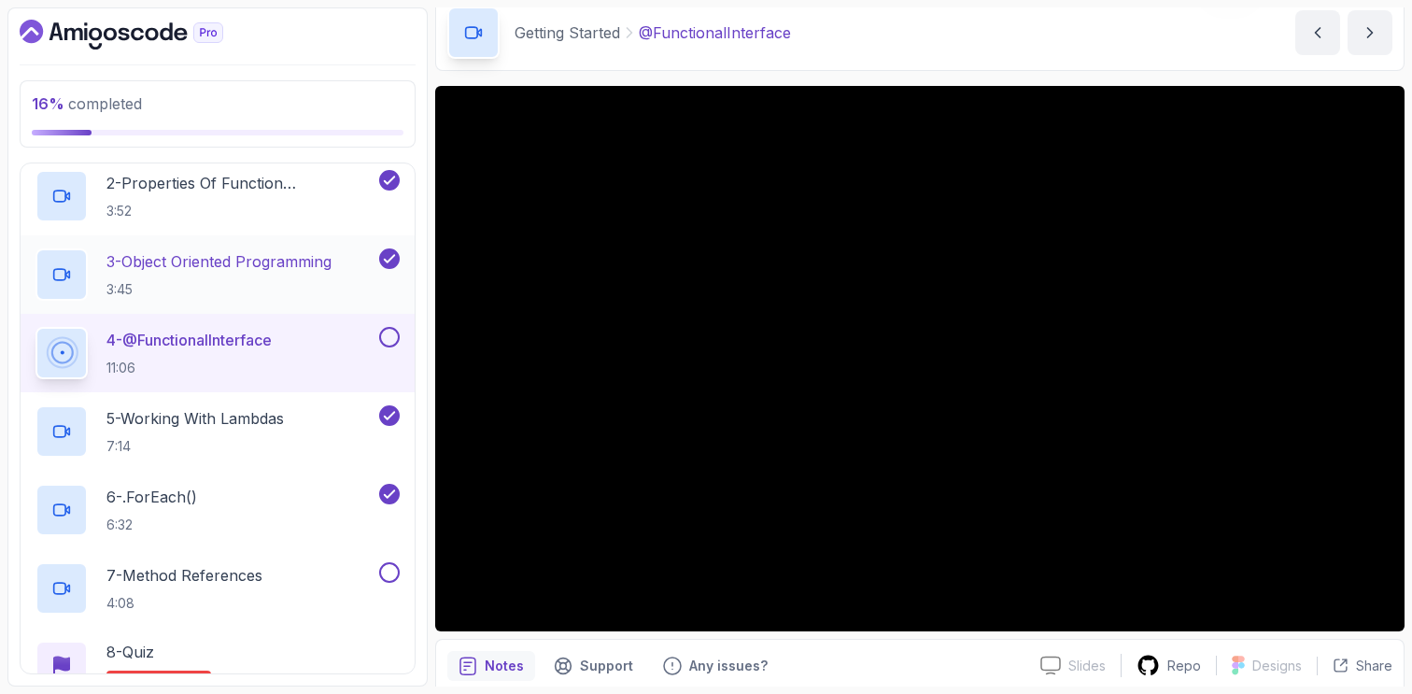
scroll to position [219, 0]
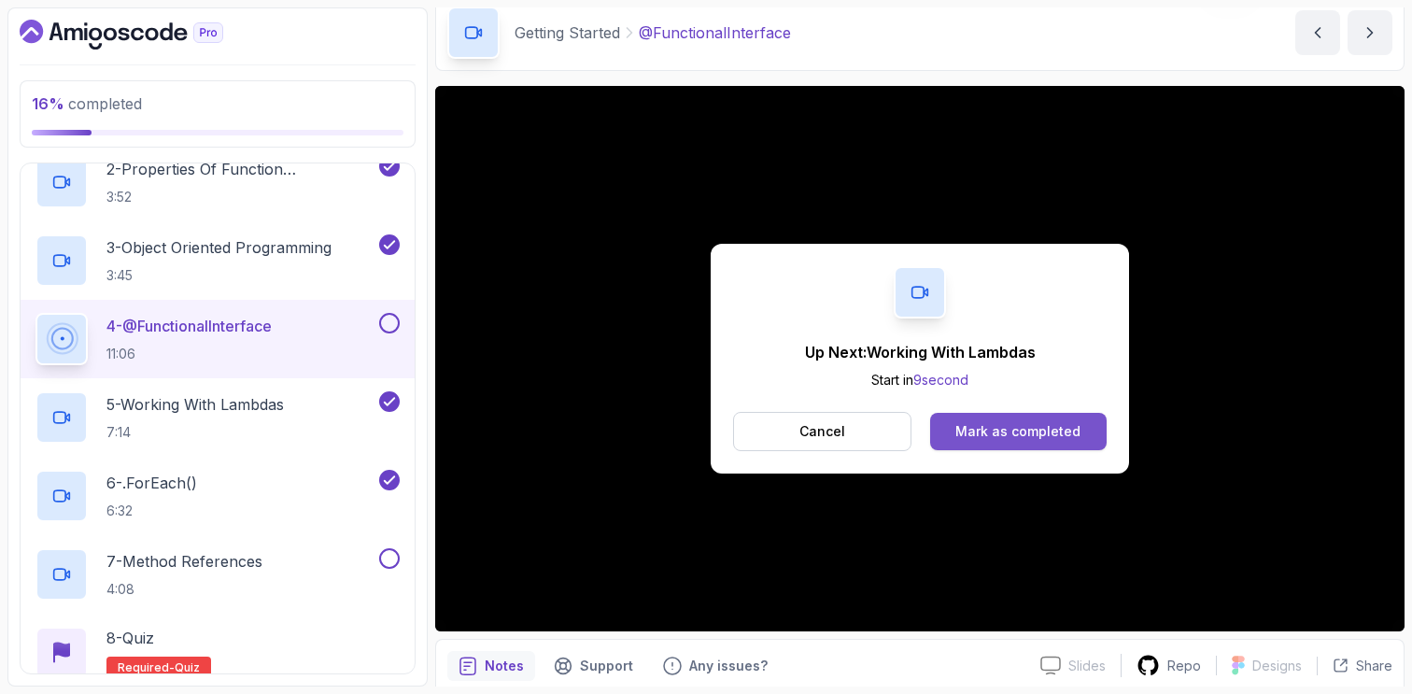
click at [1004, 430] on div "Mark as completed" at bounding box center [1017, 431] width 125 height 19
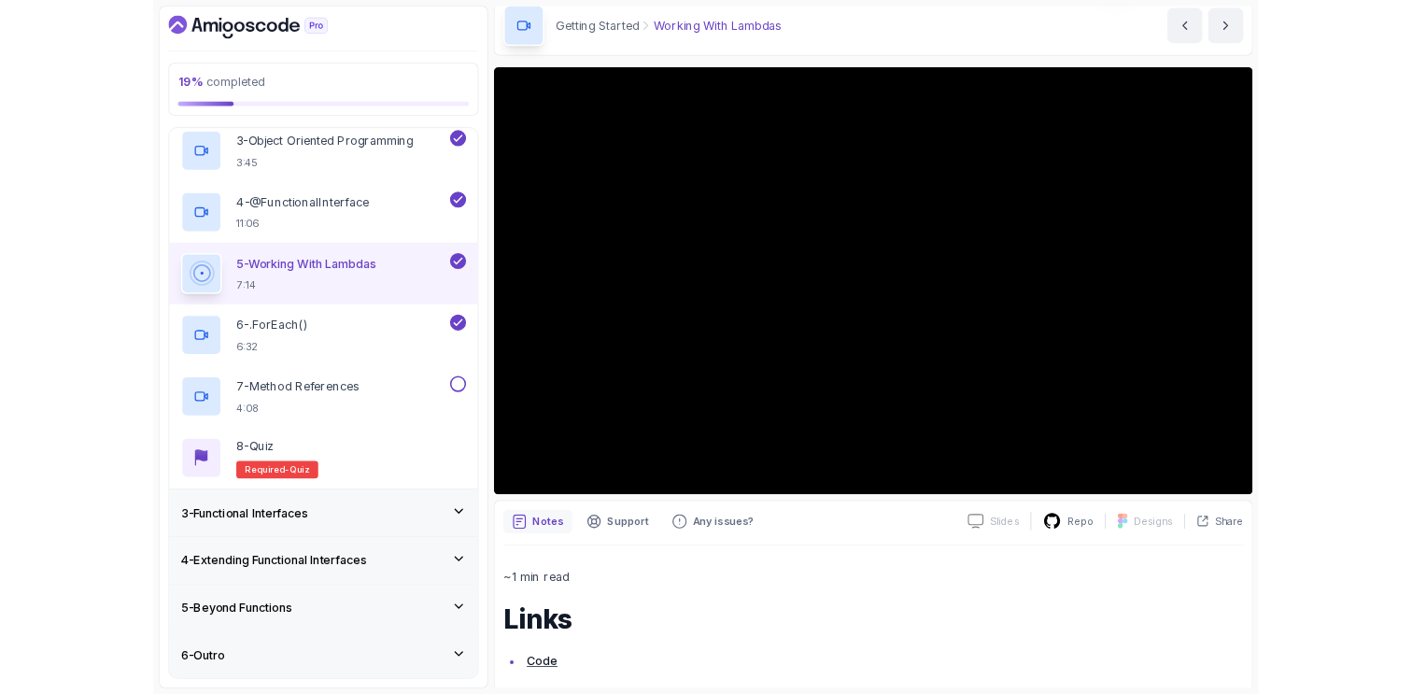
scroll to position [331, 0]
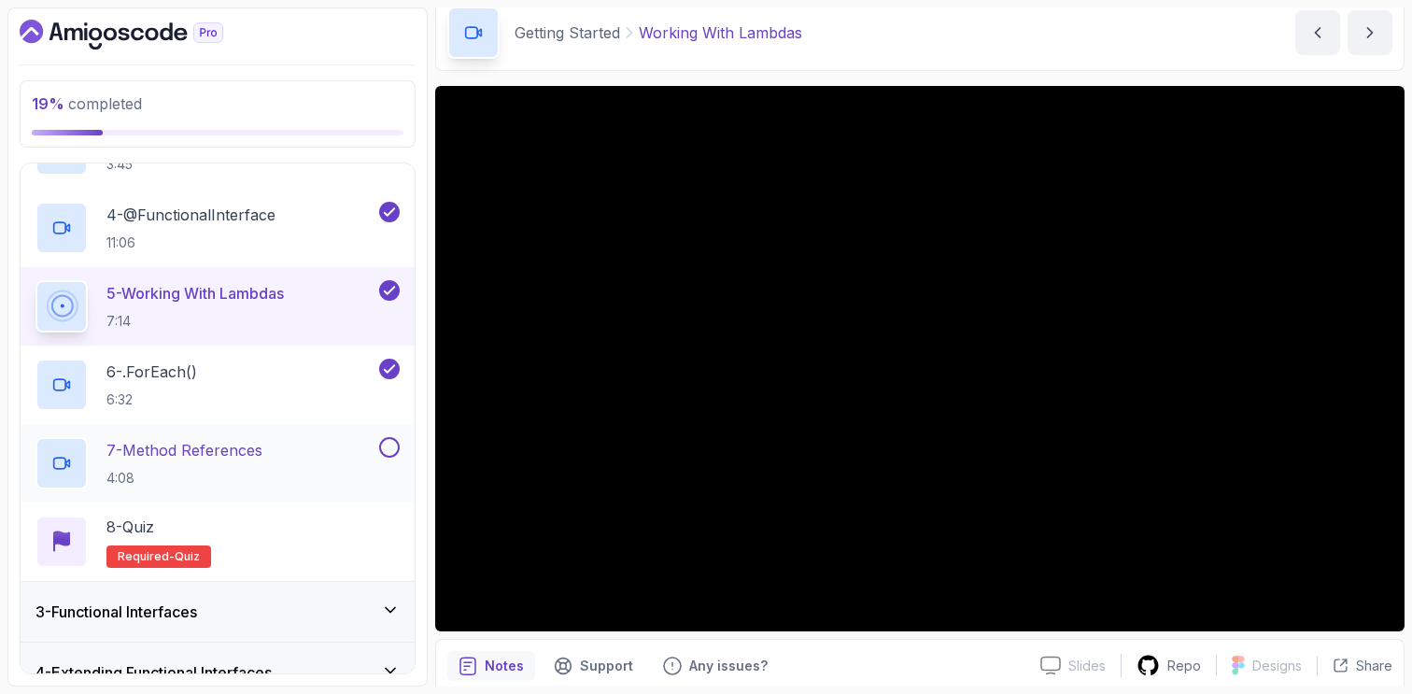
click at [392, 447] on button at bounding box center [389, 447] width 21 height 21
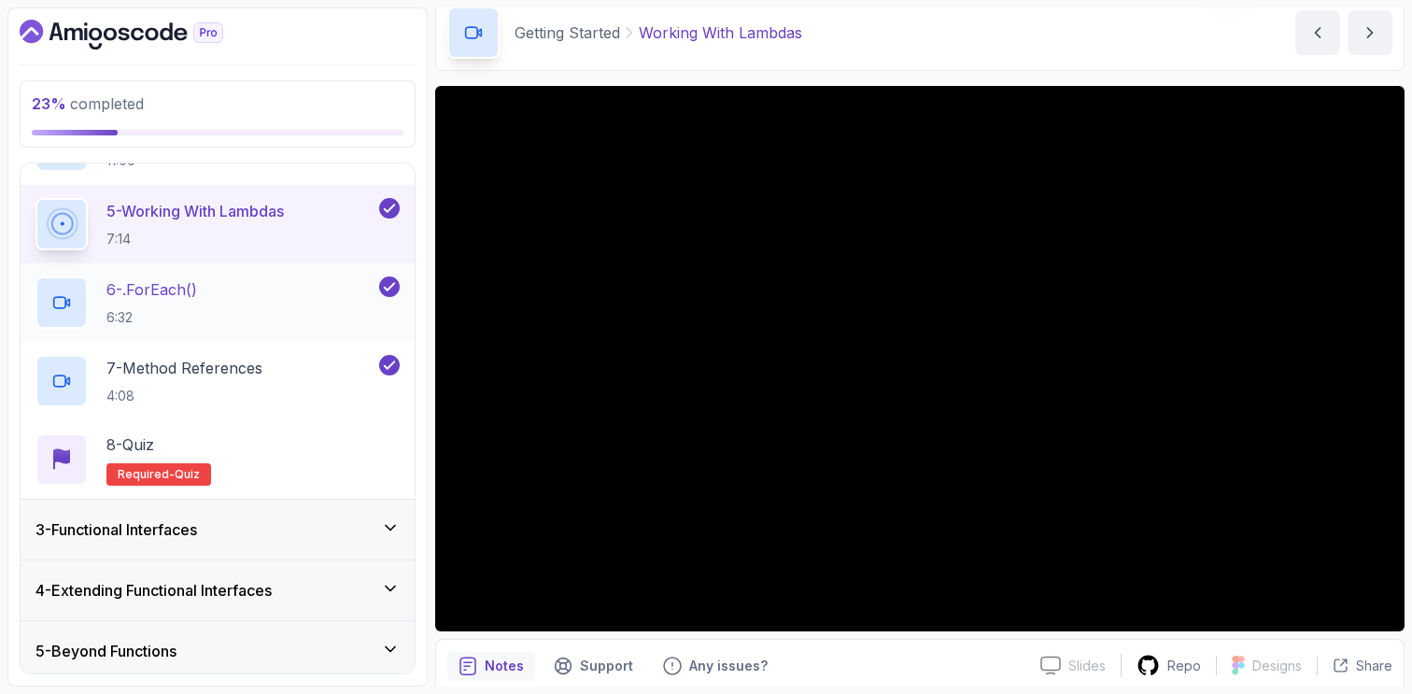
scroll to position [480, 0]
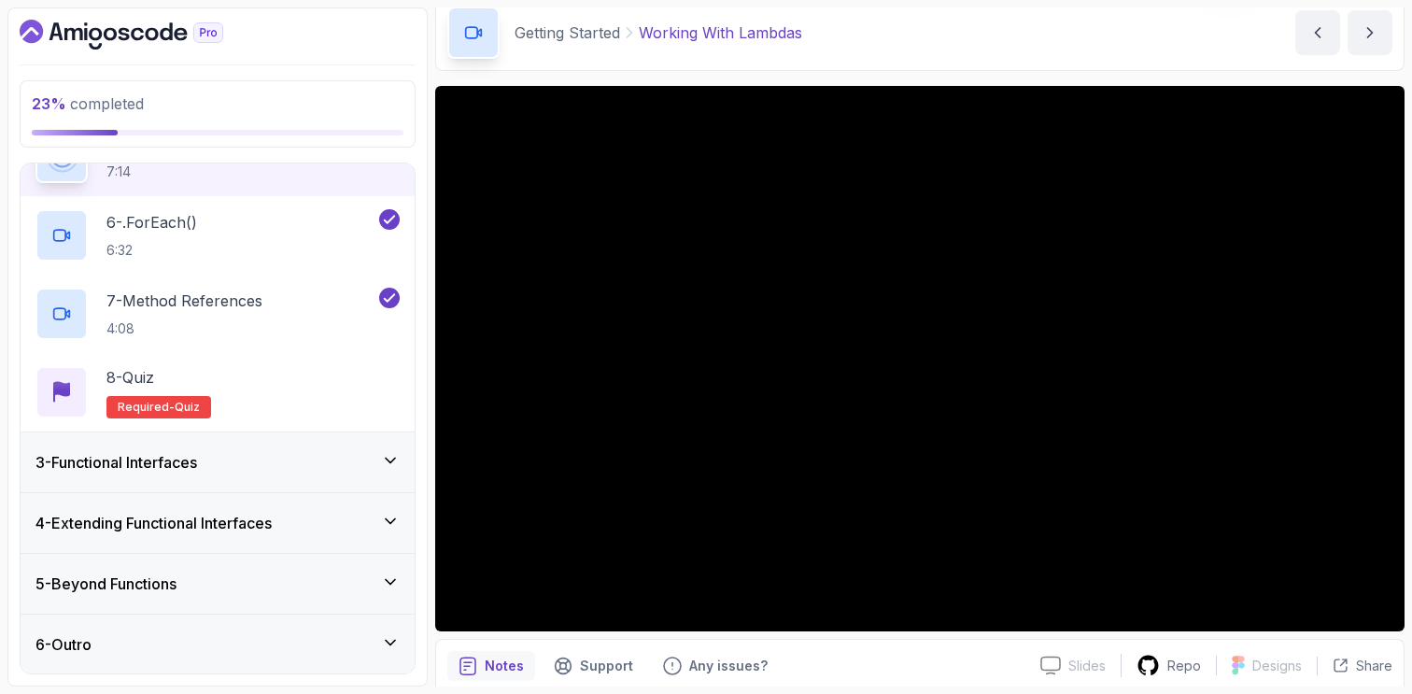
click at [375, 447] on div "3 - Functional Interfaces" at bounding box center [218, 462] width 394 height 60
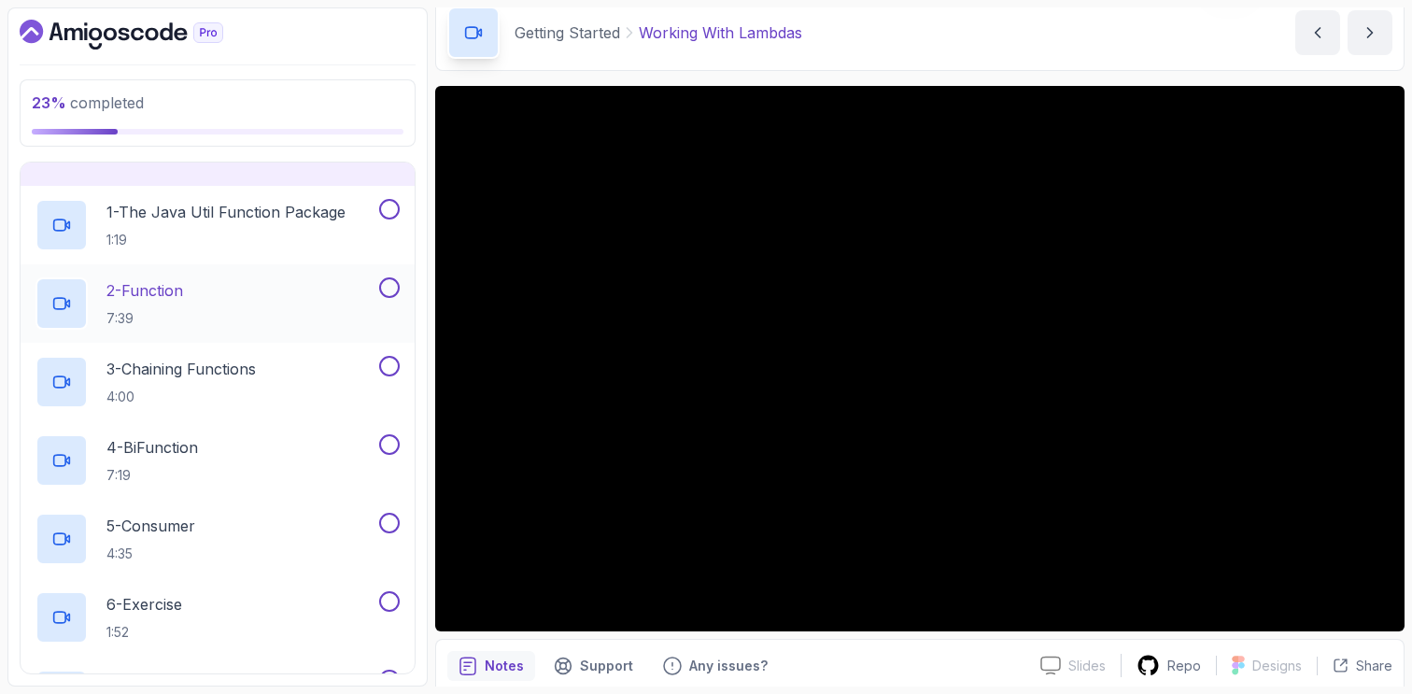
scroll to position [174, 0]
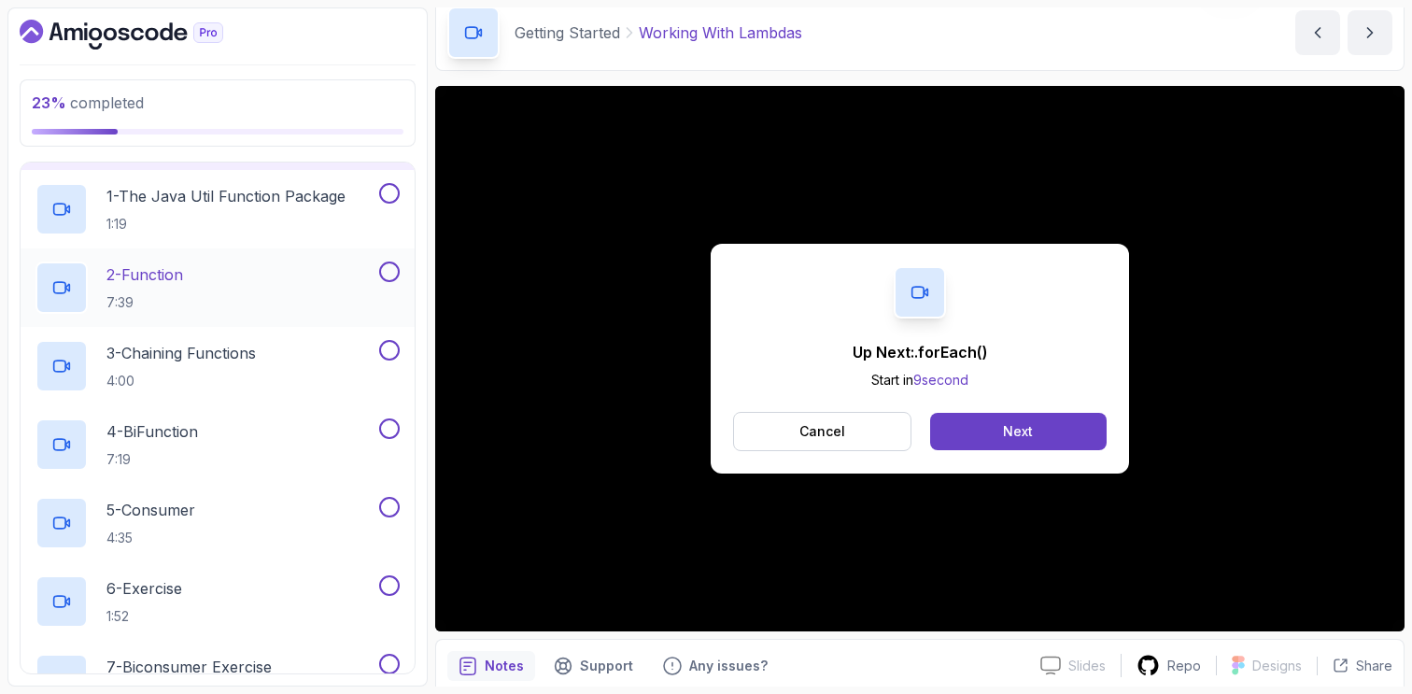
click at [250, 276] on div "2 - Function 7:39" at bounding box center [205, 288] width 340 height 52
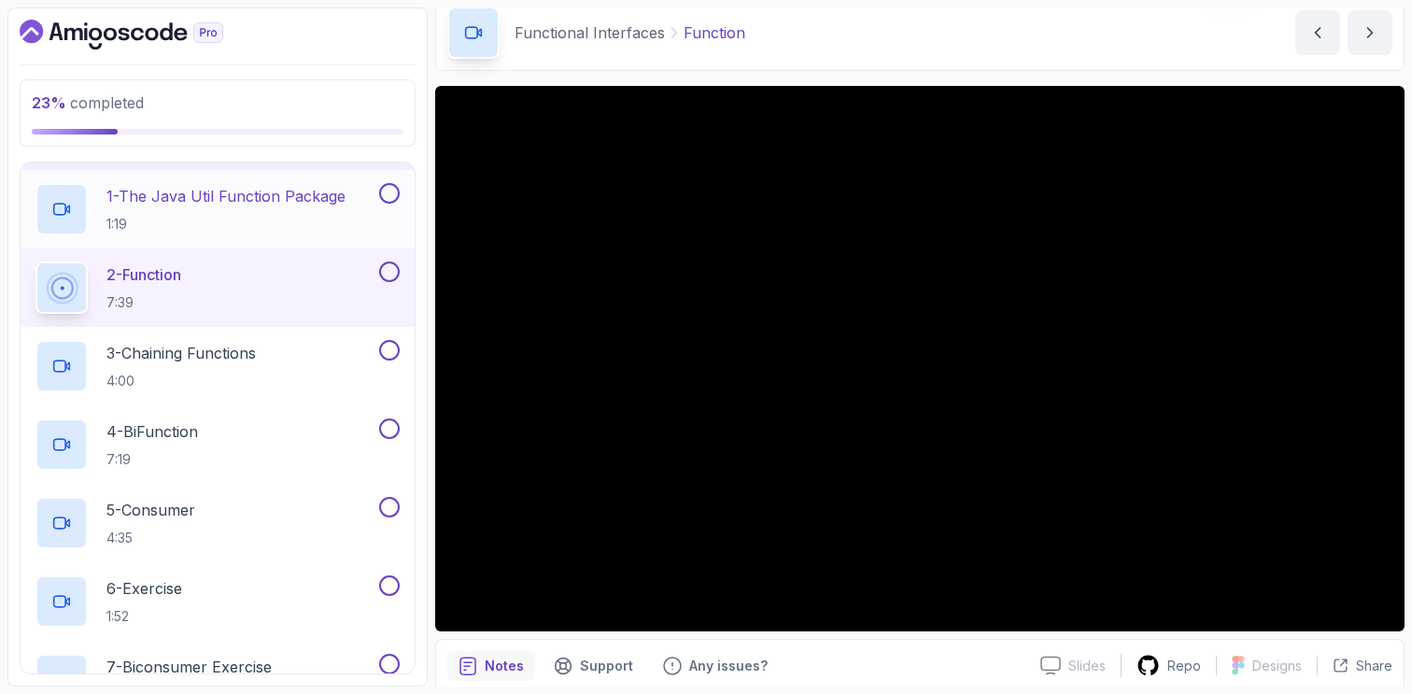
click at [384, 194] on button at bounding box center [389, 193] width 21 height 21
click at [392, 269] on button at bounding box center [389, 272] width 21 height 21
click at [230, 350] on p "3 - Chaining Functions" at bounding box center [180, 353] width 149 height 22
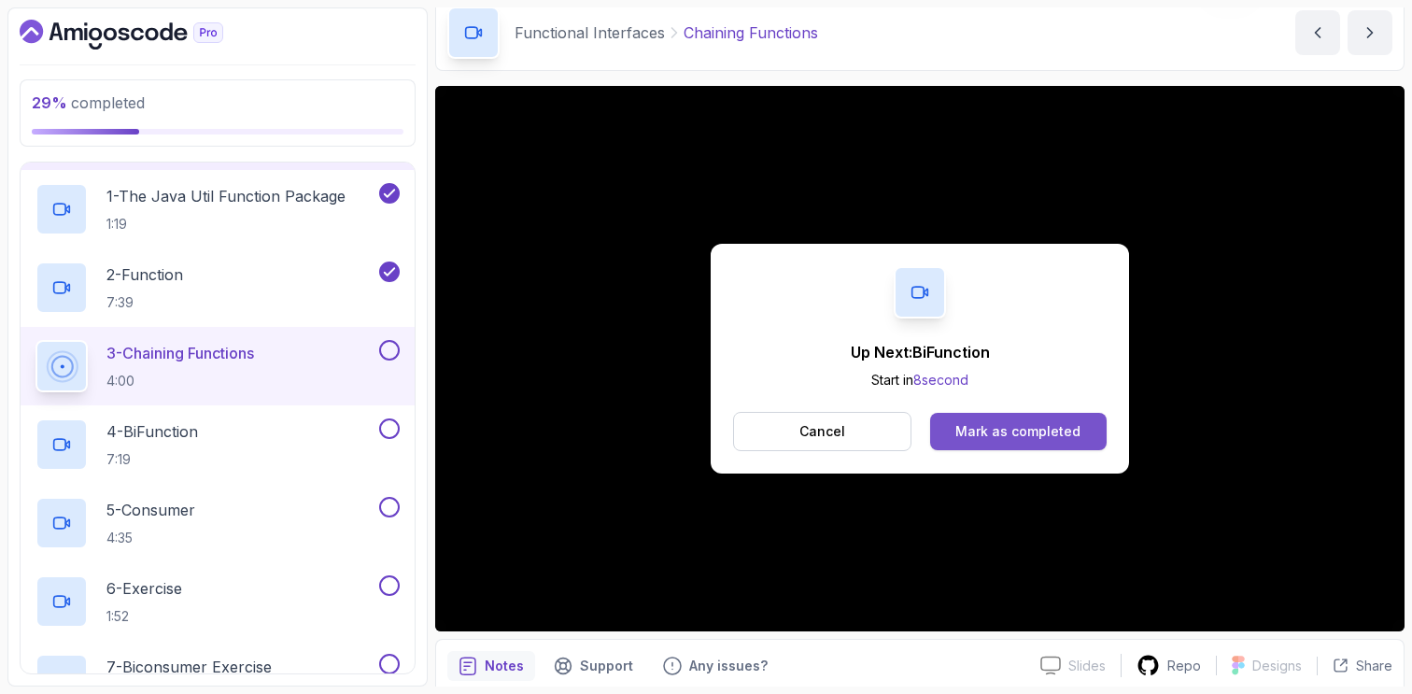
click at [1004, 430] on div "Mark as completed" at bounding box center [1017, 431] width 125 height 19
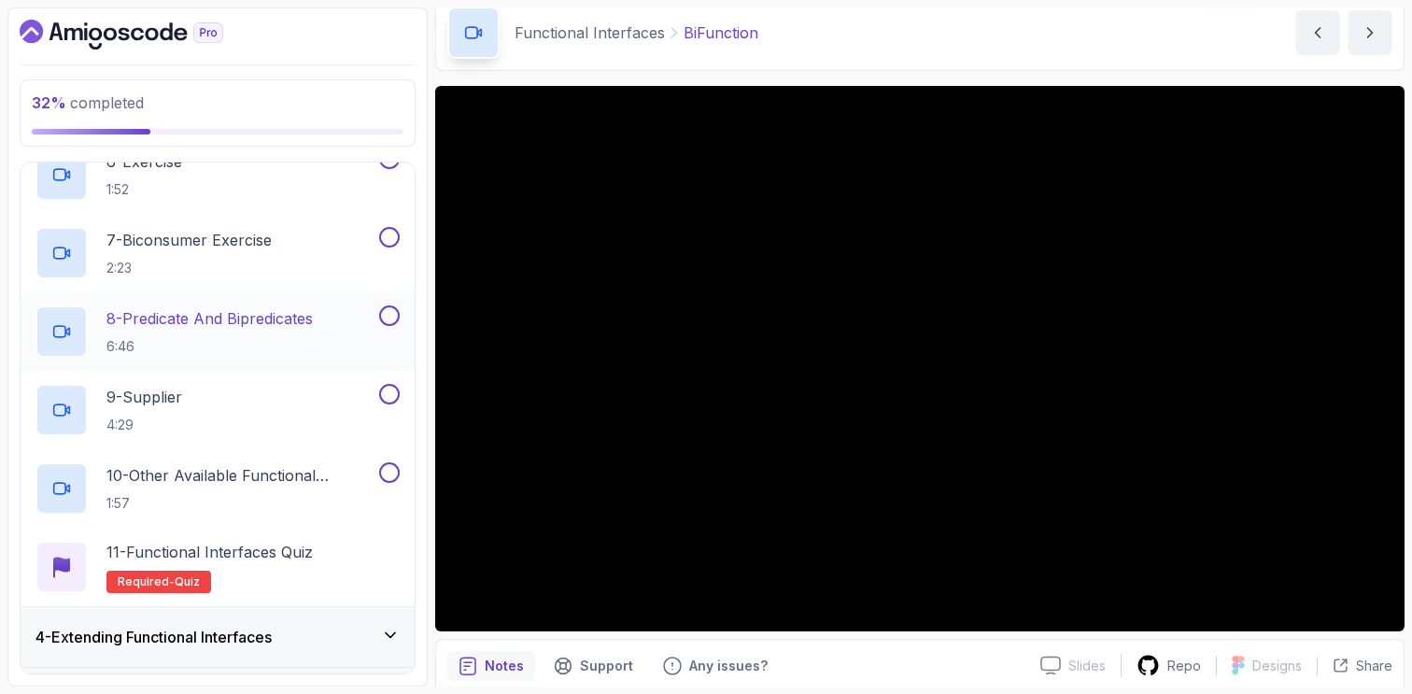
scroll to position [601, 0]
click at [329, 477] on p "10 - Other Available Functional Interfaces" at bounding box center [240, 474] width 269 height 22
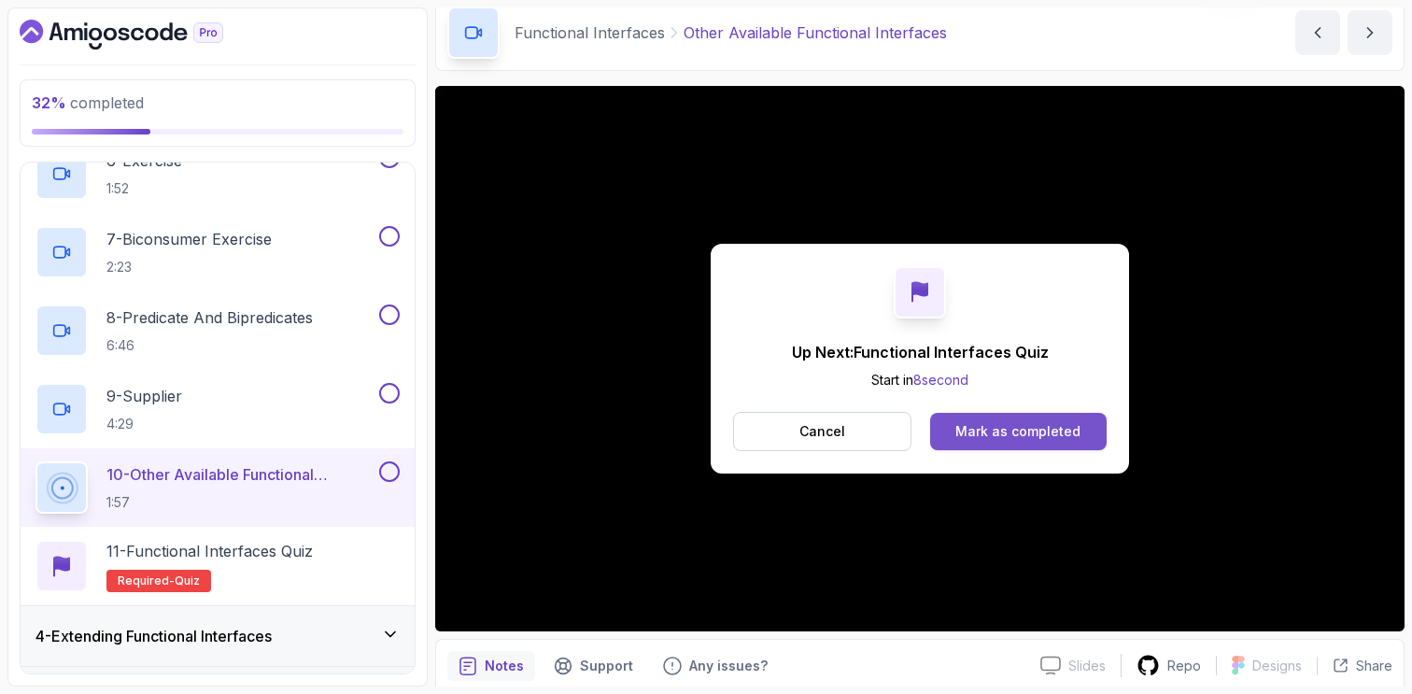
click at [1007, 439] on div "Mark as completed" at bounding box center [1017, 431] width 125 height 19
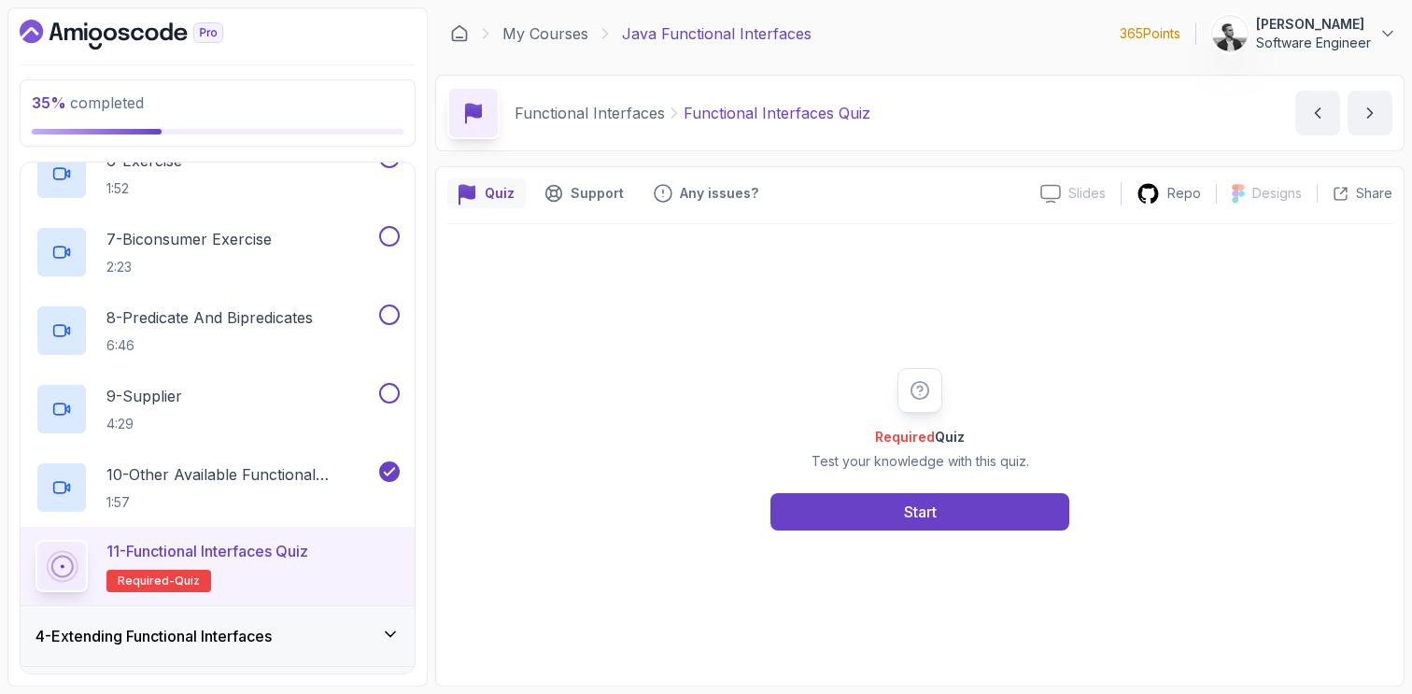
click at [348, 650] on div "4 - Extending Functional Interfaces" at bounding box center [218, 636] width 394 height 60
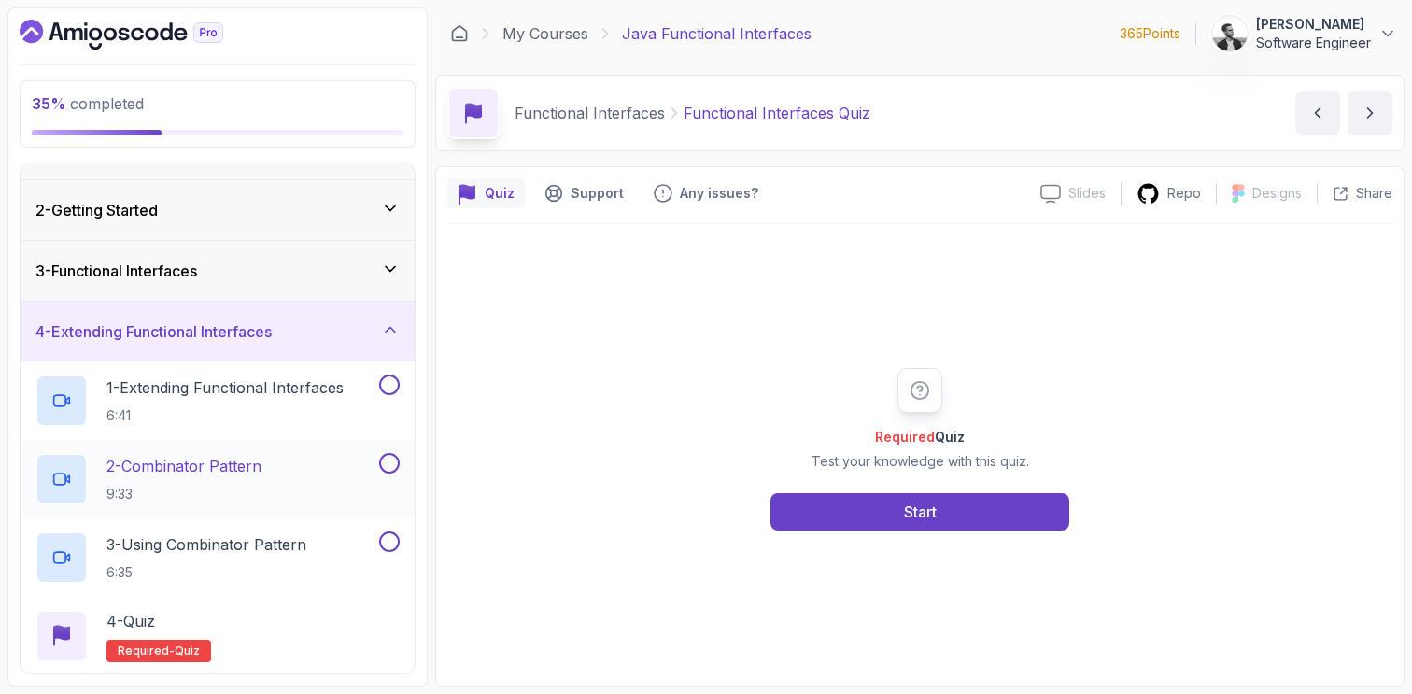
scroll to position [41, 0]
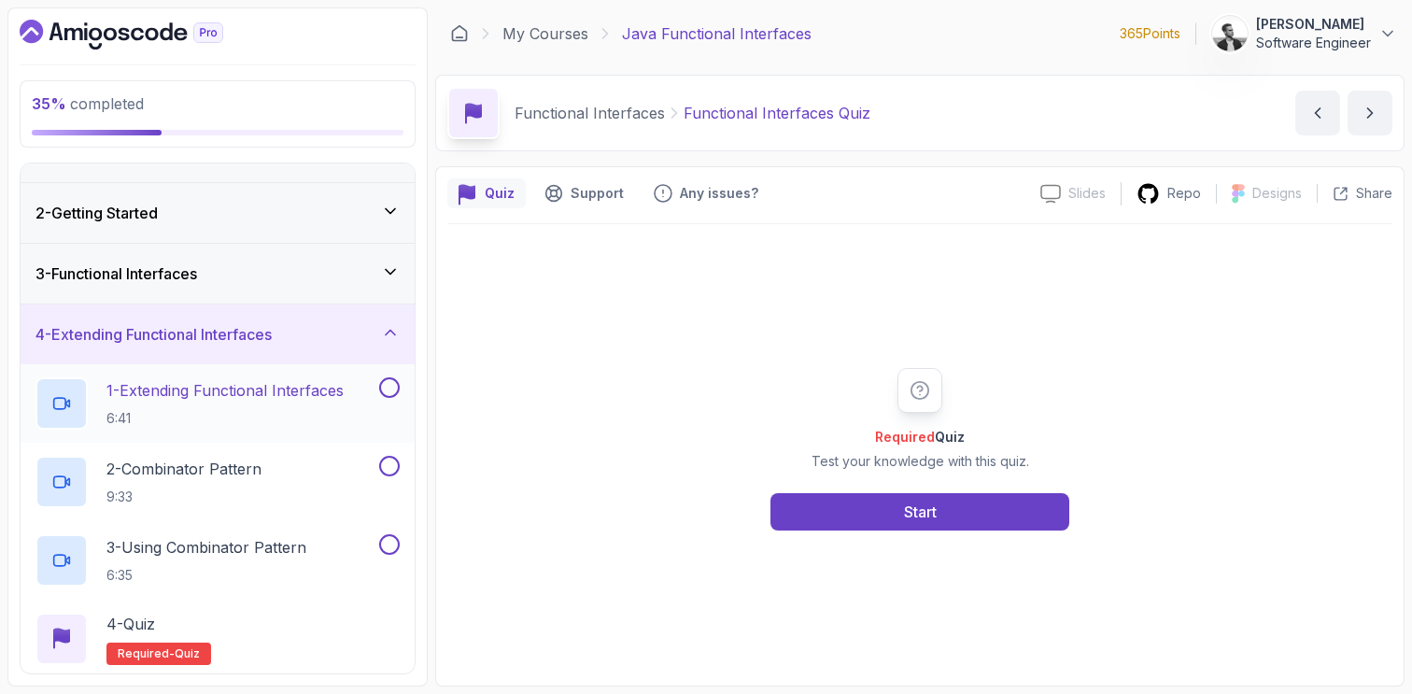
click at [274, 405] on h2 "1 - Extending Functional Interfaces 6:41" at bounding box center [224, 403] width 237 height 49
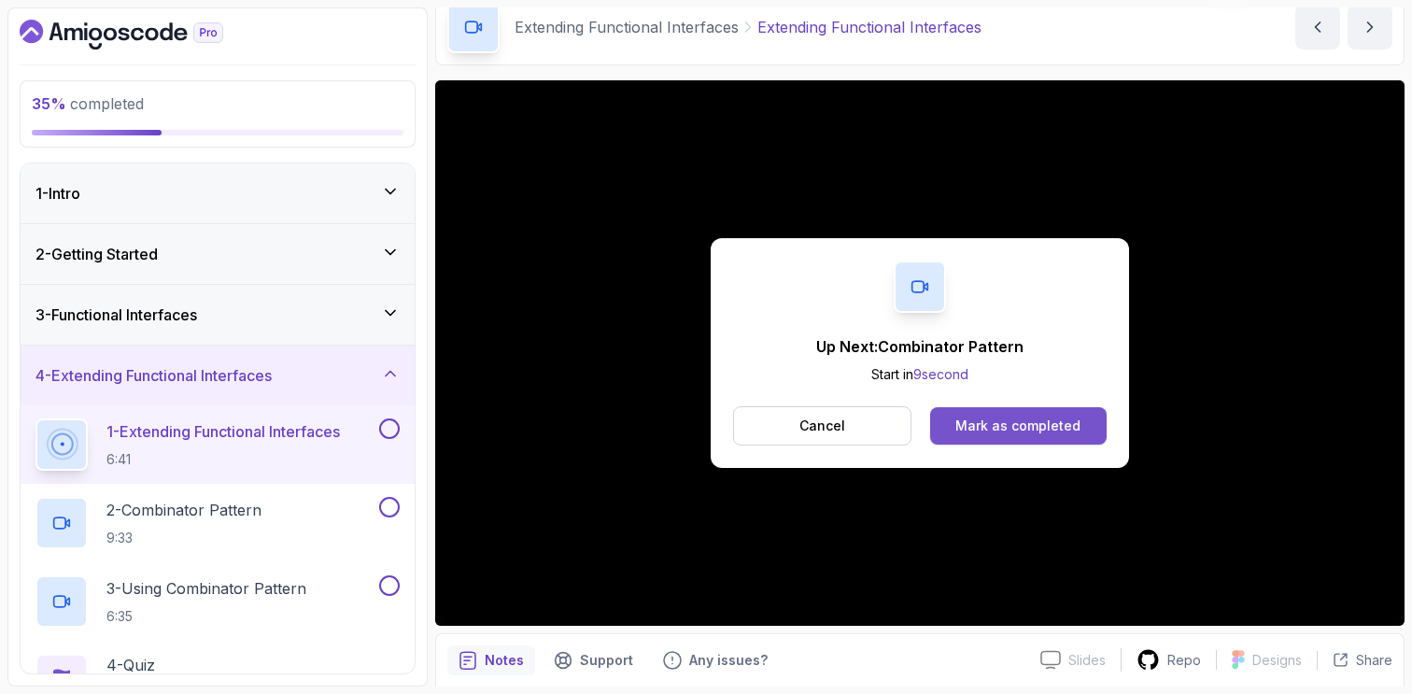
click at [966, 417] on div "Mark as completed" at bounding box center [1017, 426] width 125 height 19
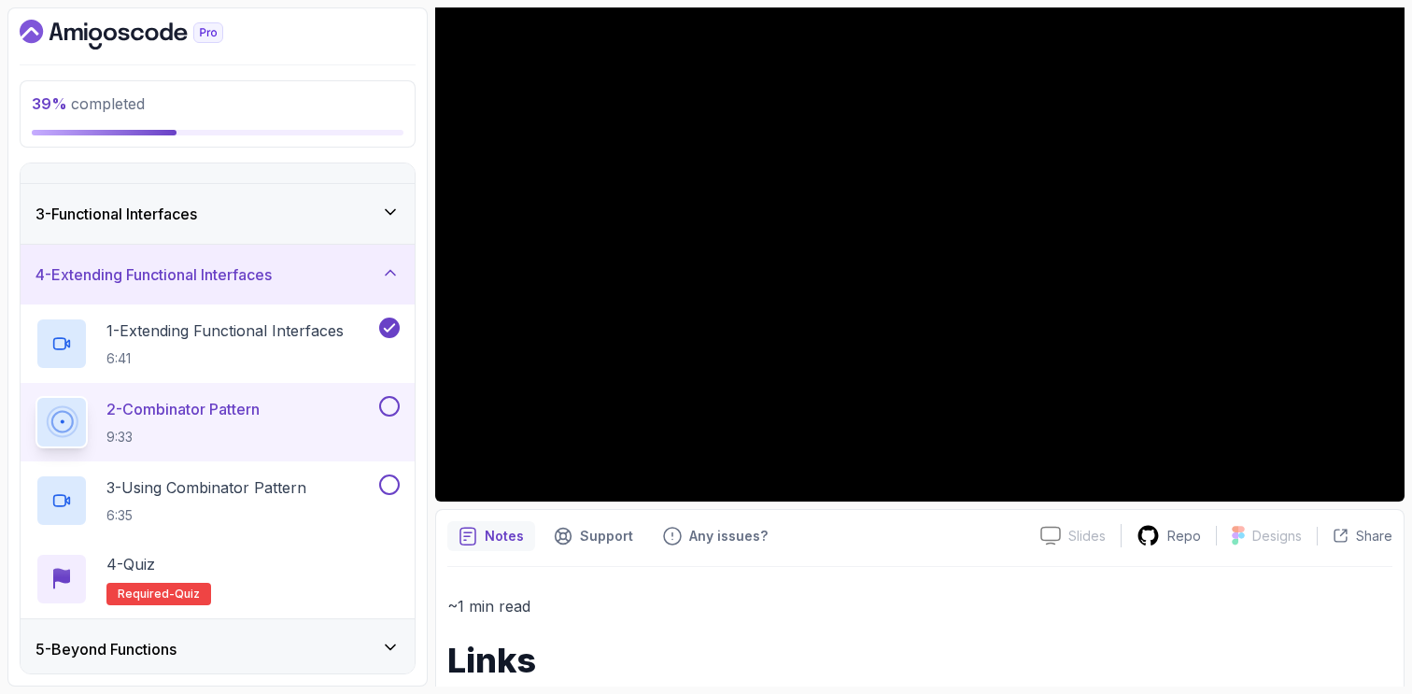
scroll to position [166, 0]
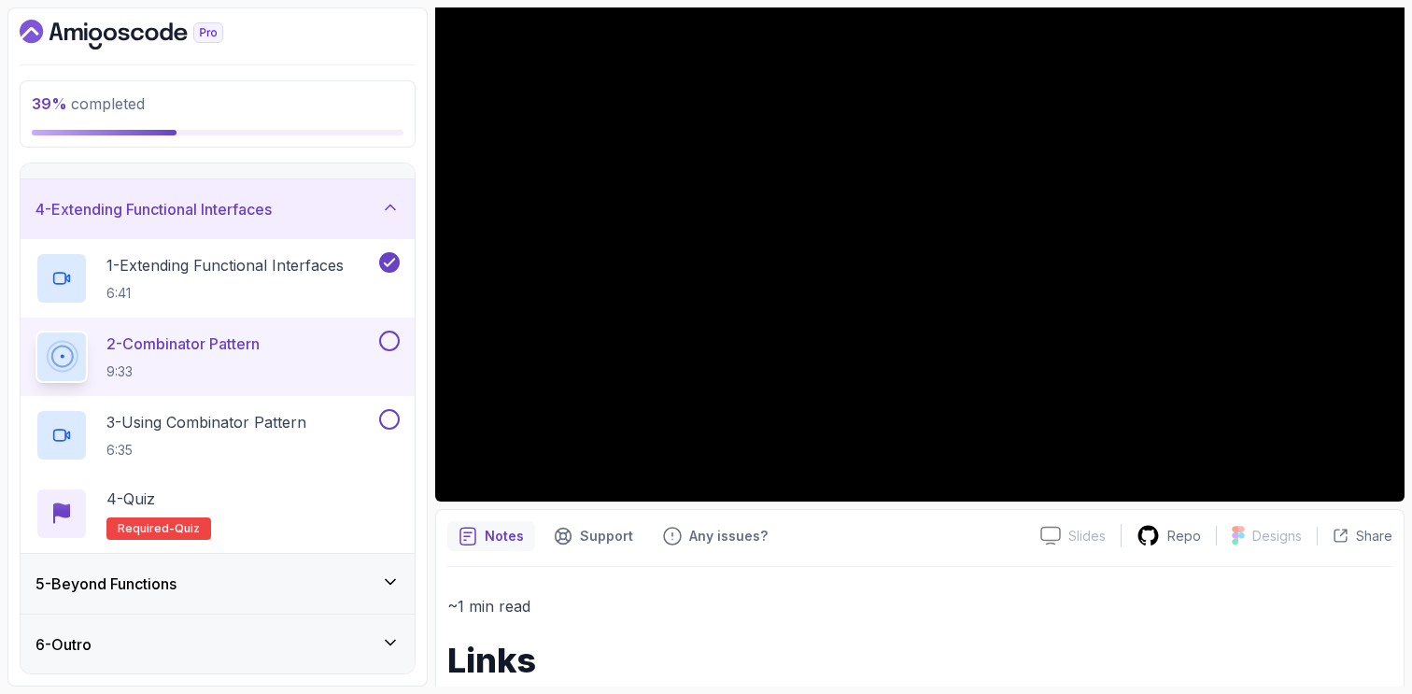
click at [388, 591] on div "5 - Beyond Functions" at bounding box center [217, 584] width 364 height 22
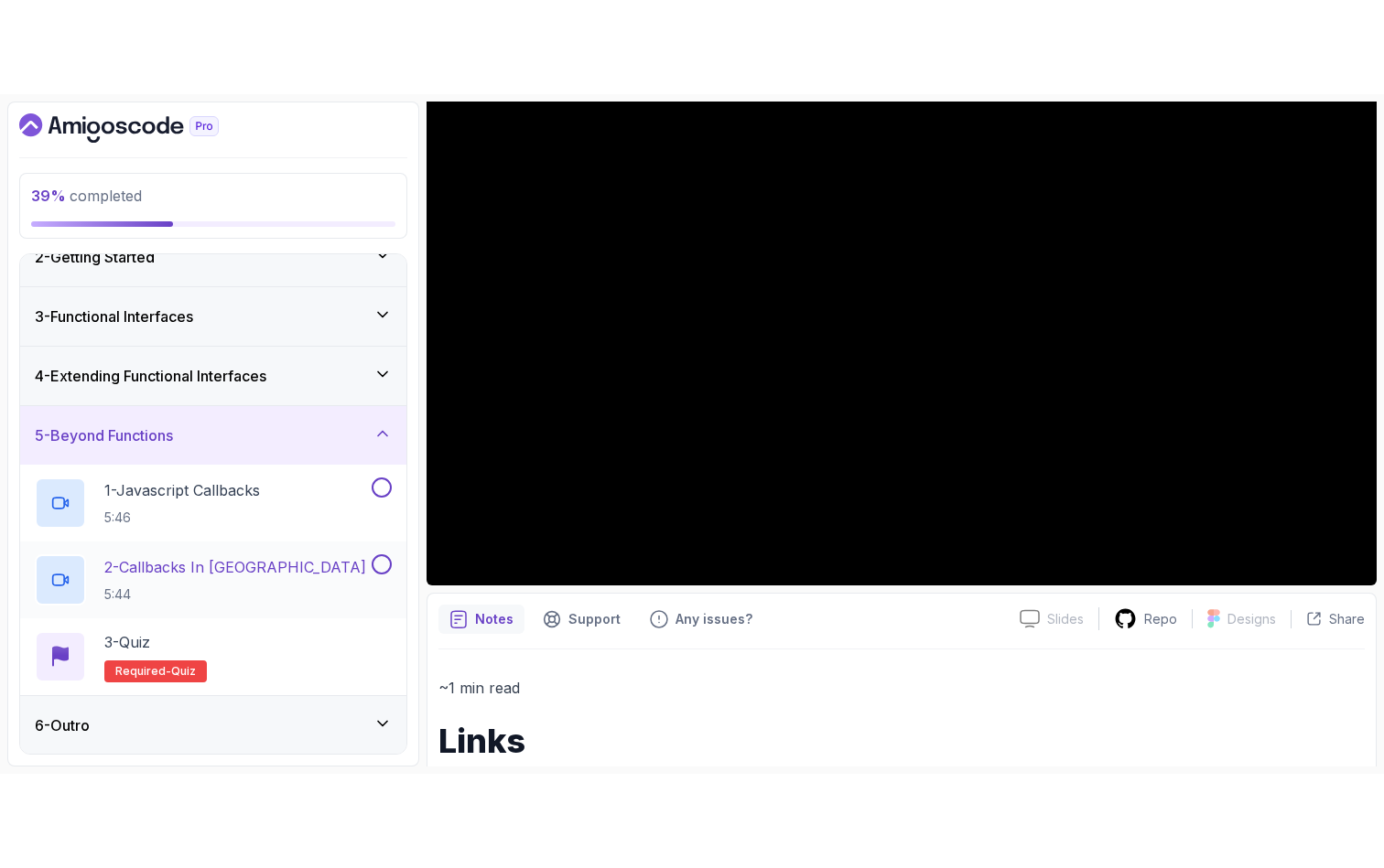
scroll to position [87, 0]
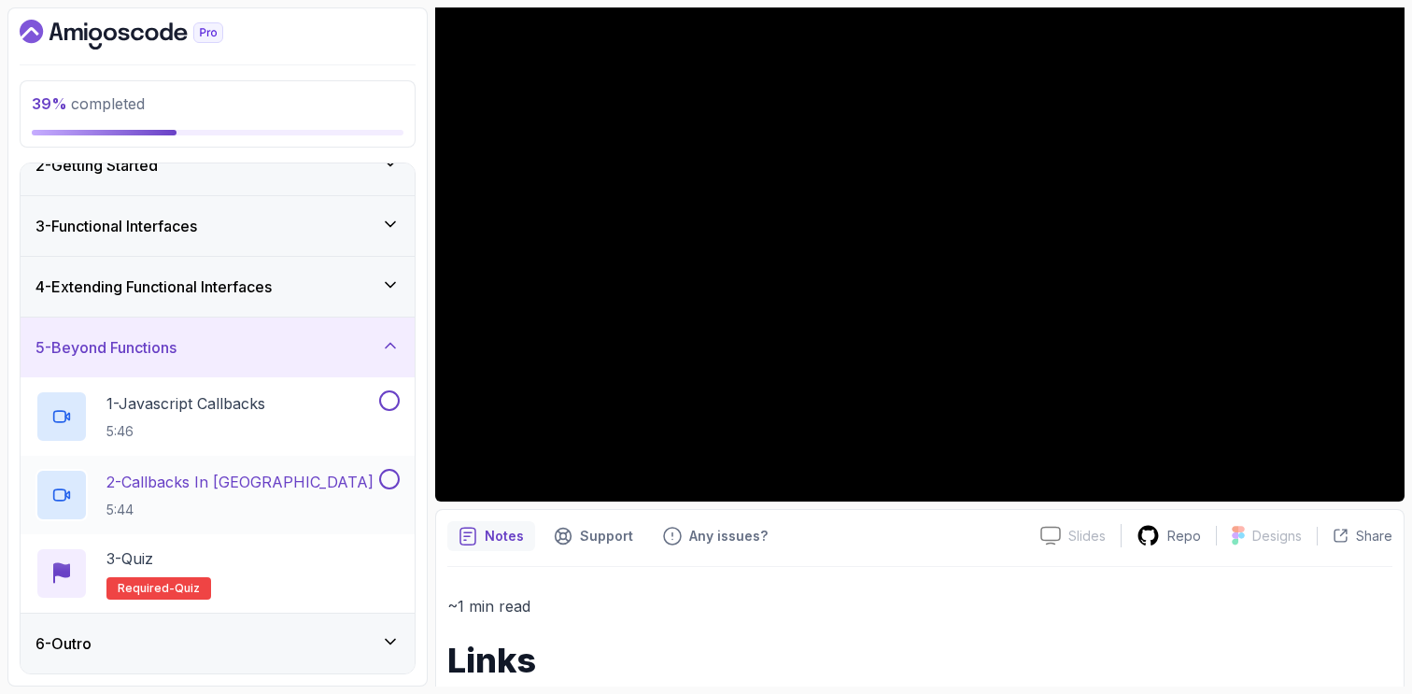
click at [287, 504] on div "2 - Callbacks In Java 5:44" at bounding box center [205, 495] width 340 height 52
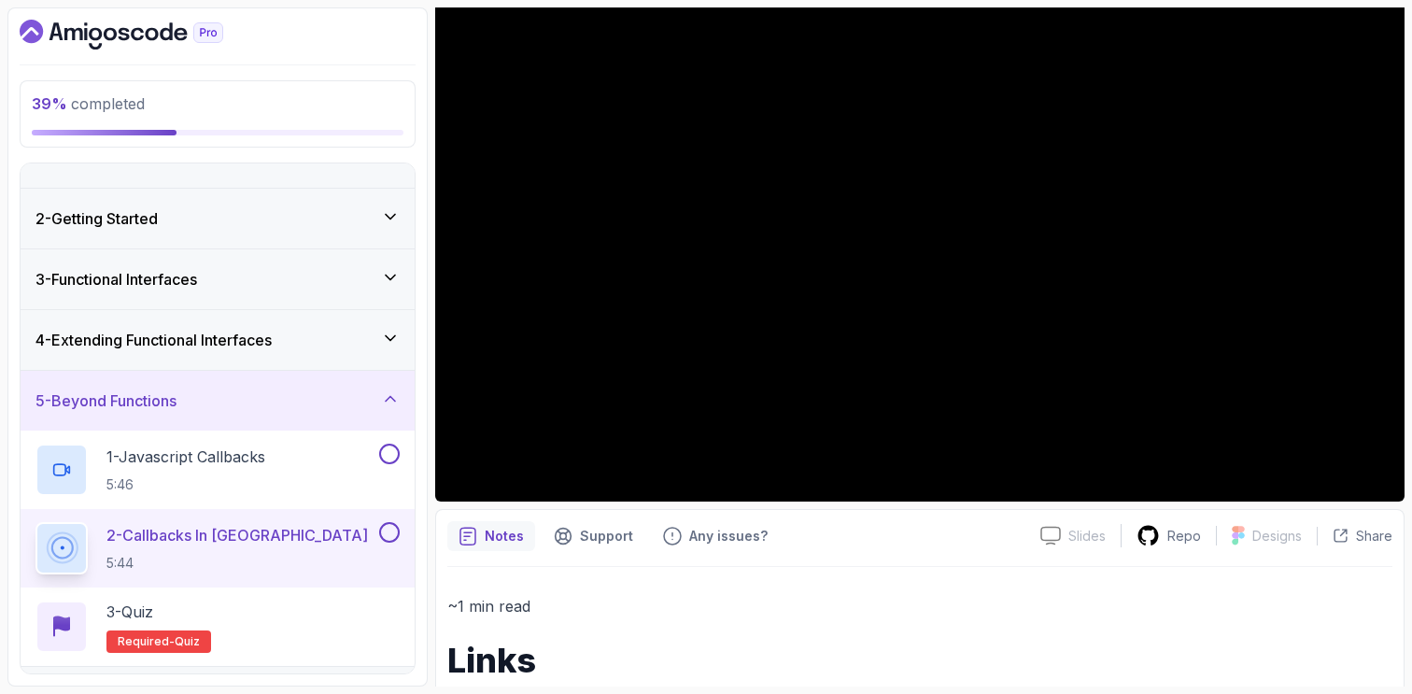
scroll to position [89, 0]
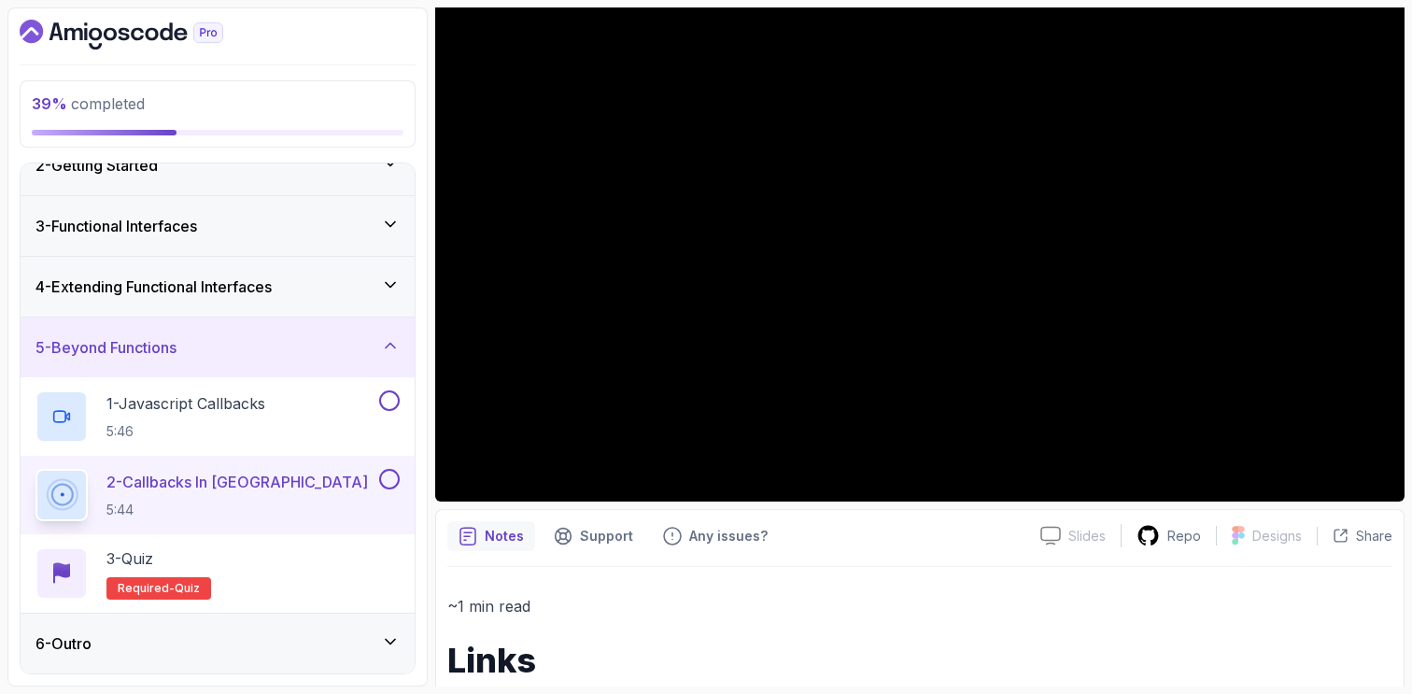
click at [390, 481] on button at bounding box center [389, 479] width 21 height 21
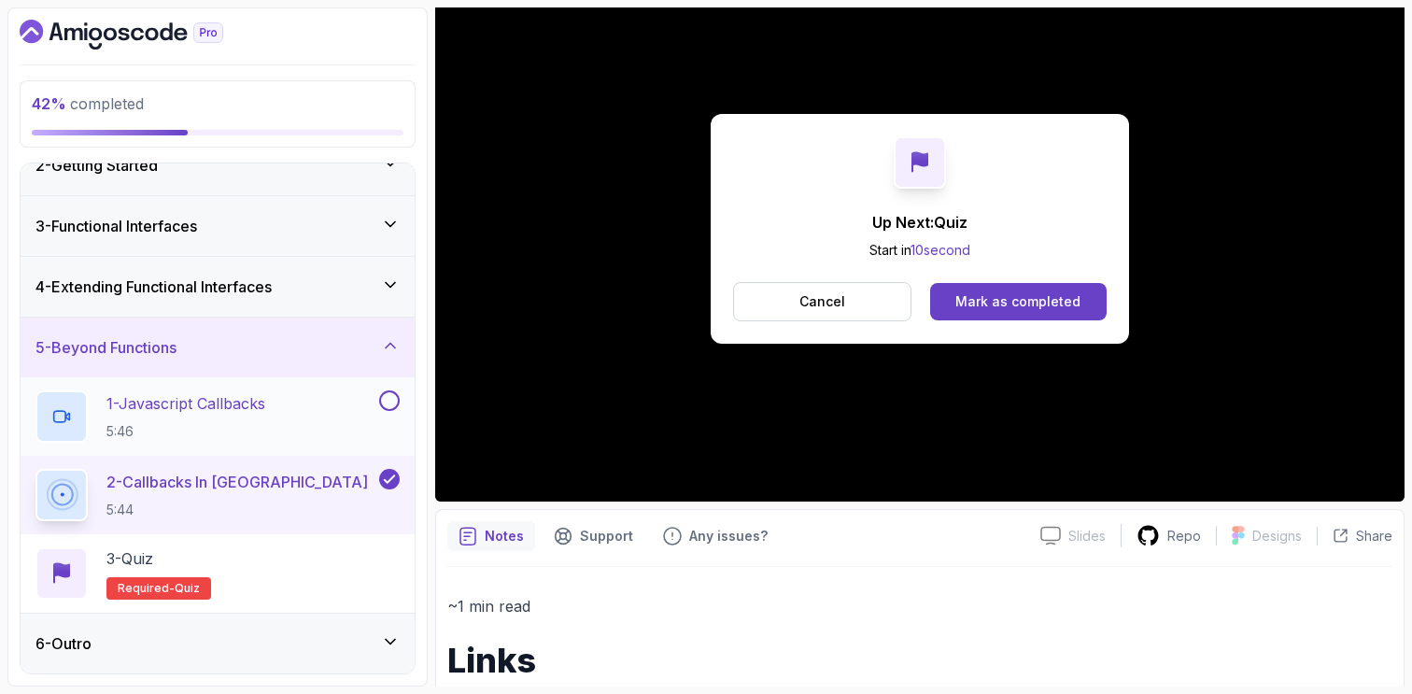
click at [384, 396] on button at bounding box center [389, 400] width 21 height 21
click at [1003, 299] on div "Mark as completed" at bounding box center [1017, 301] width 125 height 19
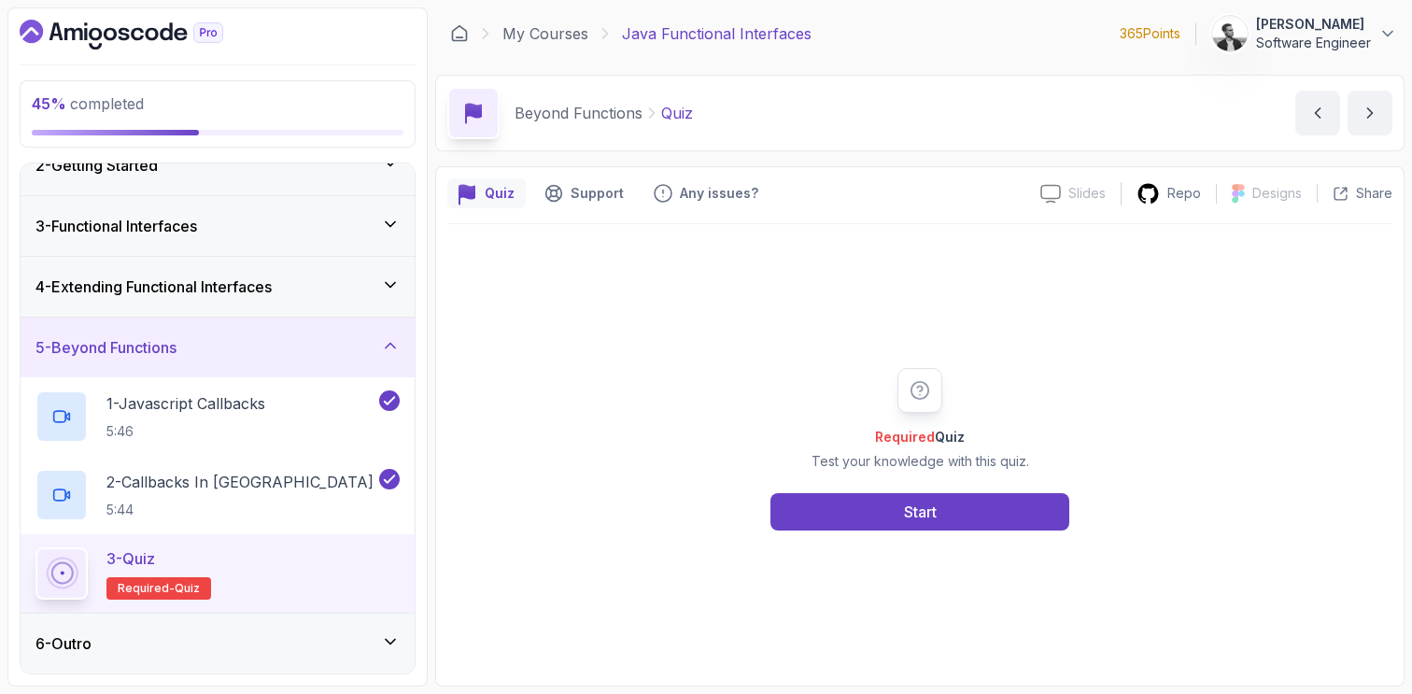
click at [98, 40] on icon "Dashboard" at bounding box center [122, 35] width 204 height 30
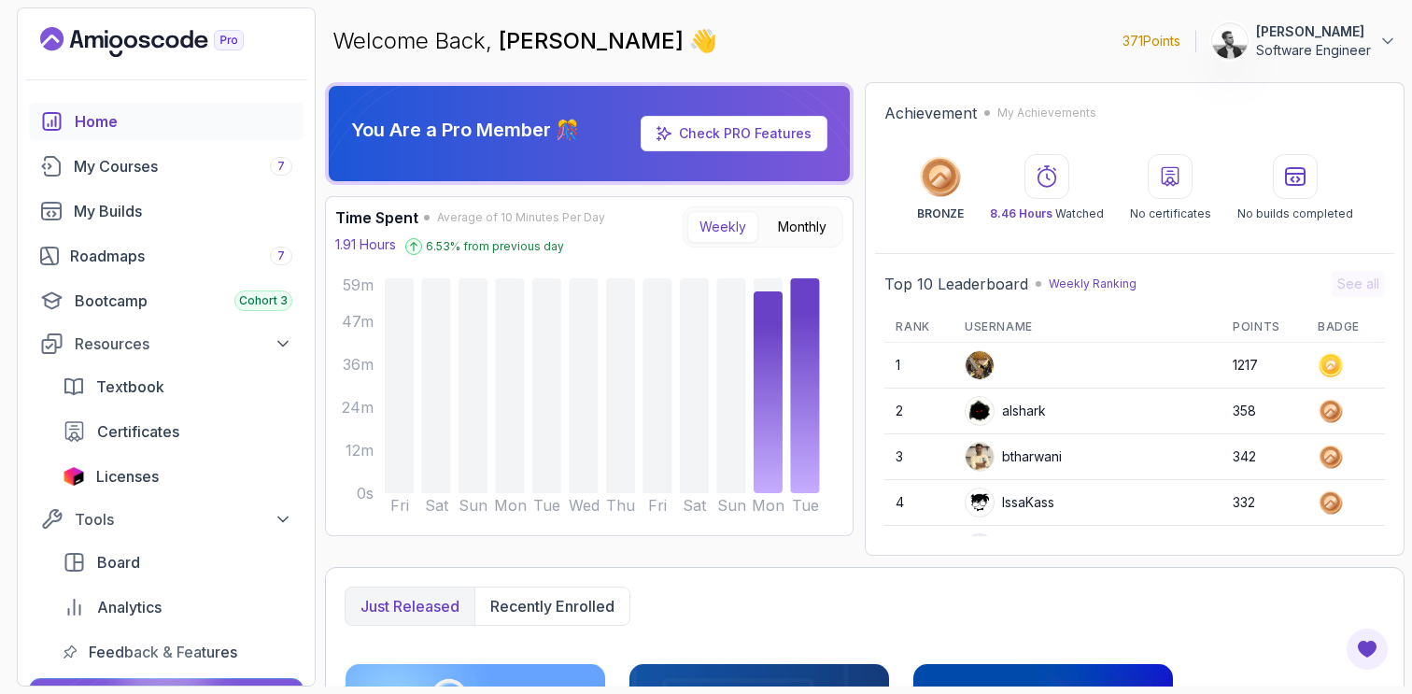
click at [1159, 42] on p "371 Points" at bounding box center [1152, 41] width 58 height 19
click at [994, 361] on img at bounding box center [980, 365] width 28 height 28
click at [1037, 406] on div "alshark" at bounding box center [1005, 411] width 81 height 30
click at [987, 413] on img at bounding box center [980, 411] width 28 height 28
click at [1026, 367] on td at bounding box center [1088, 365] width 268 height 45
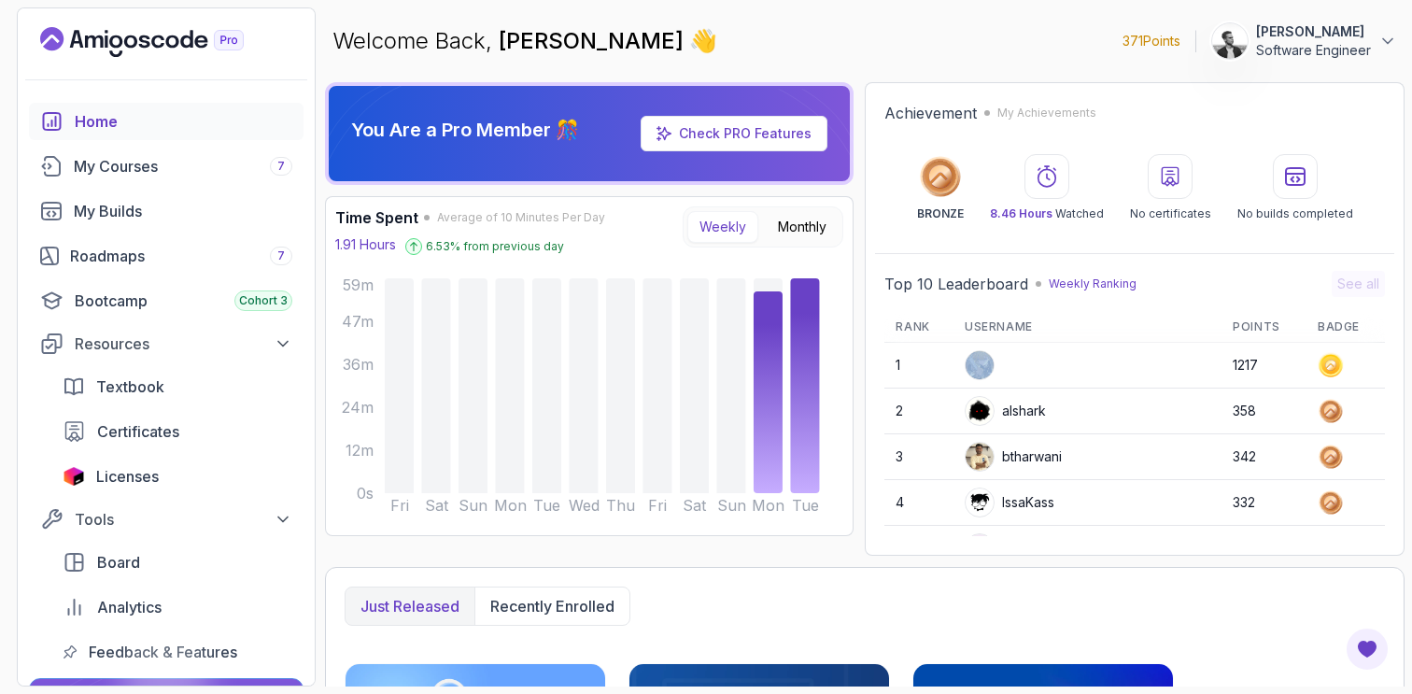
click at [1026, 367] on td at bounding box center [1088, 365] width 268 height 45
drag, startPoint x: 1054, startPoint y: 365, endPoint x: 976, endPoint y: 380, distance: 78.9
click at [975, 381] on td at bounding box center [1088, 365] width 268 height 45
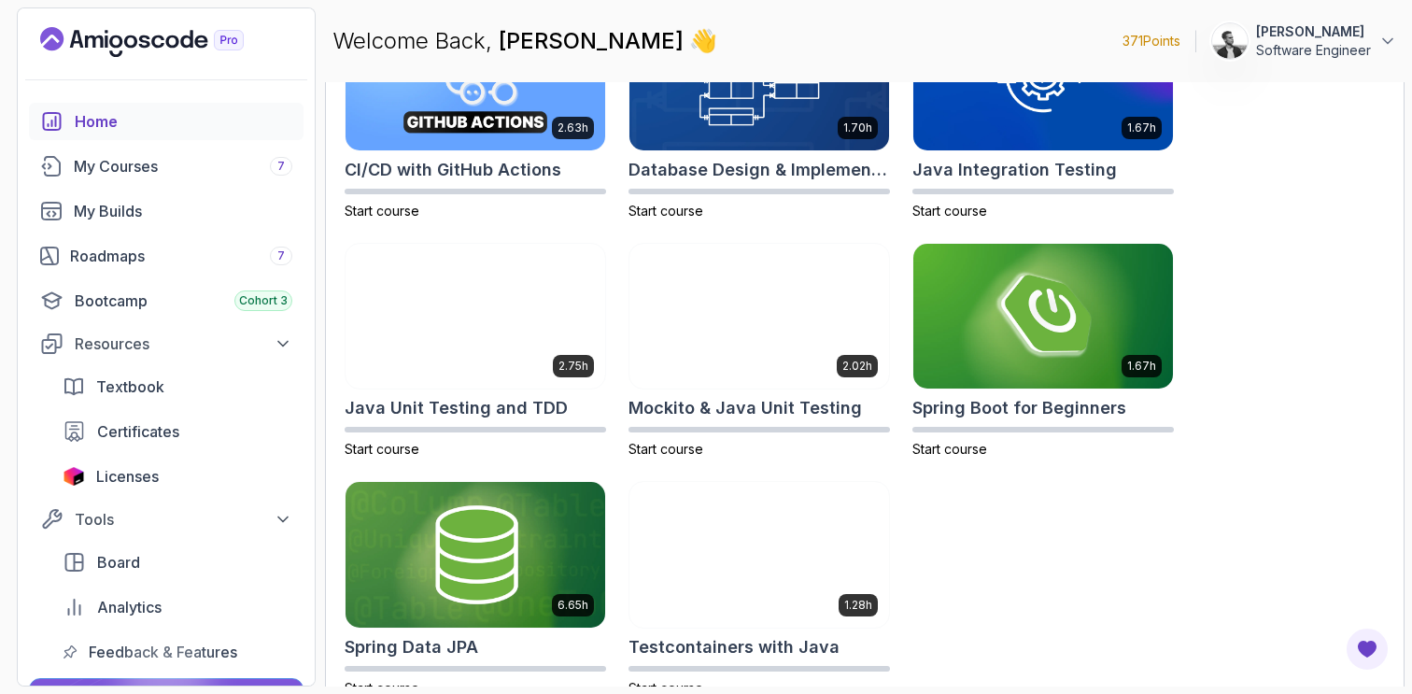
scroll to position [689, 0]
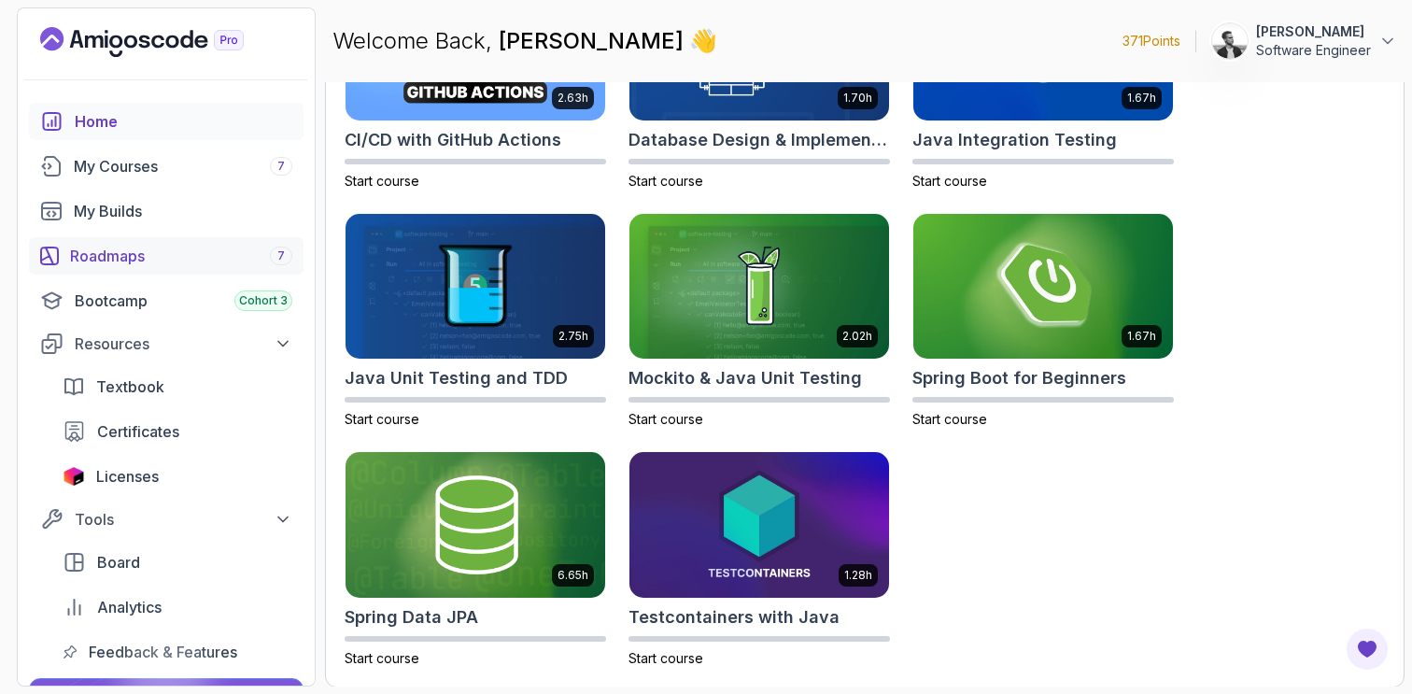
click at [227, 254] on div "Roadmaps 7" at bounding box center [181, 256] width 222 height 22
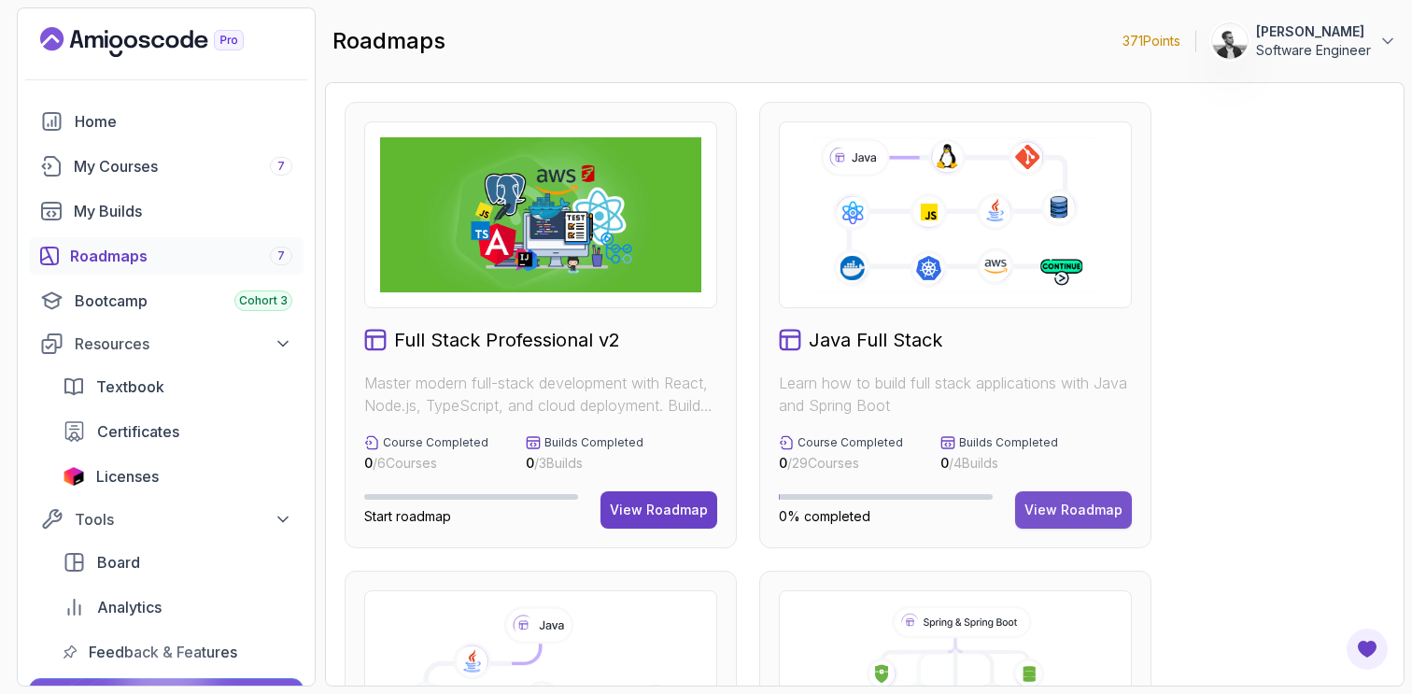
click at [1080, 515] on div "View Roadmap" at bounding box center [1074, 510] width 98 height 19
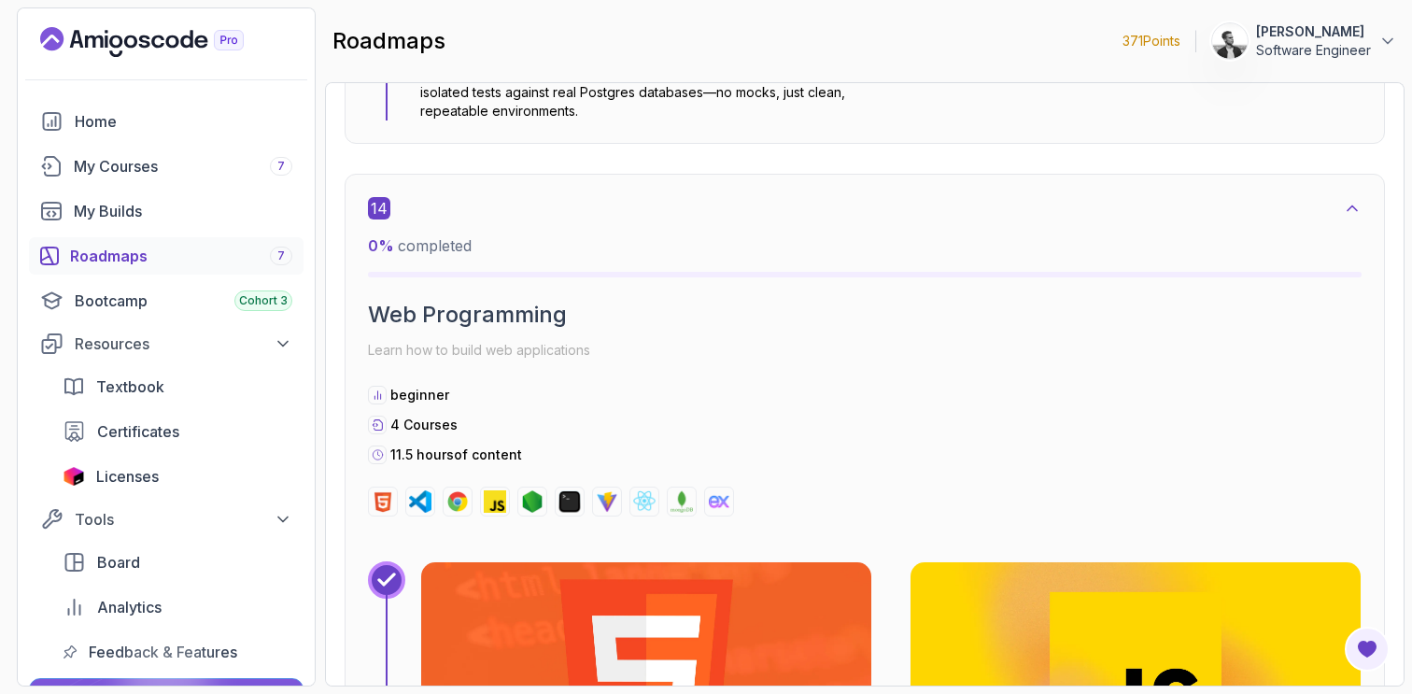
scroll to position [11904, 0]
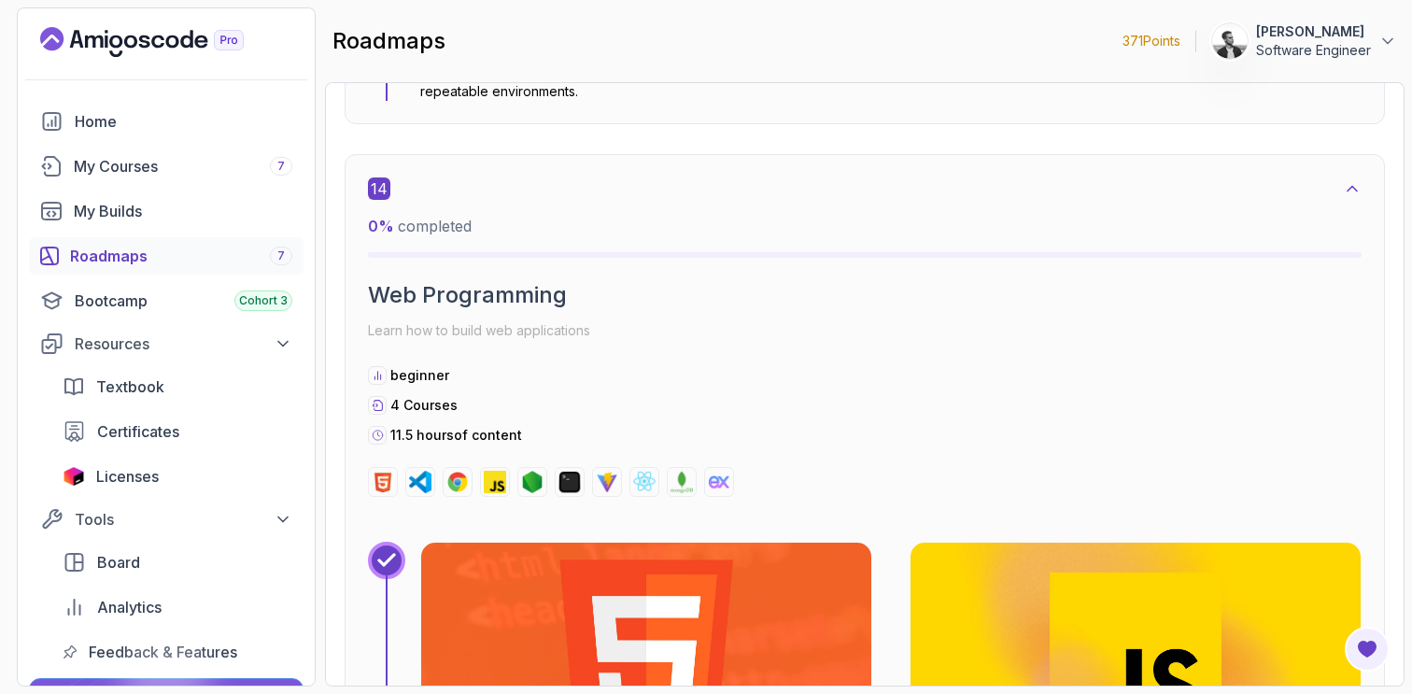
click at [372, 376] on icon at bounding box center [378, 375] width 12 height 22
click at [382, 378] on icon at bounding box center [378, 375] width 12 height 22
click at [493, 480] on img at bounding box center [495, 482] width 22 height 22
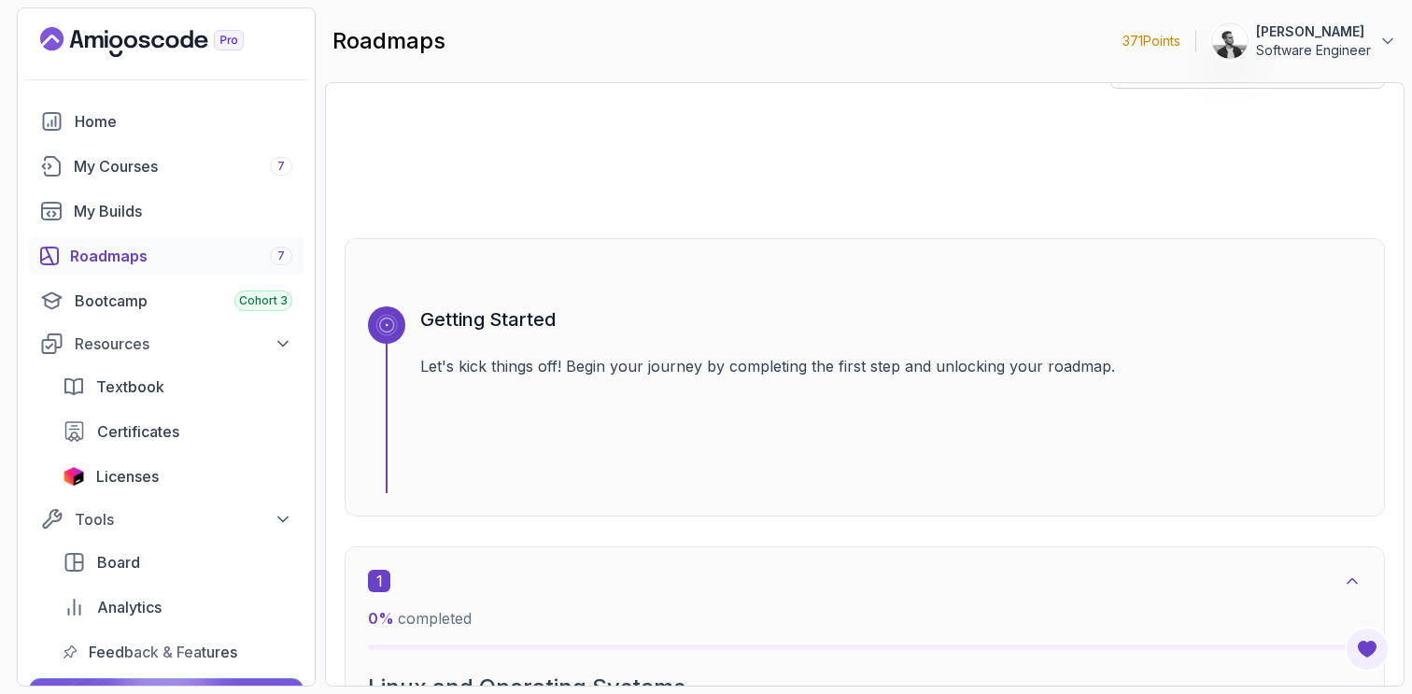
scroll to position [44, 0]
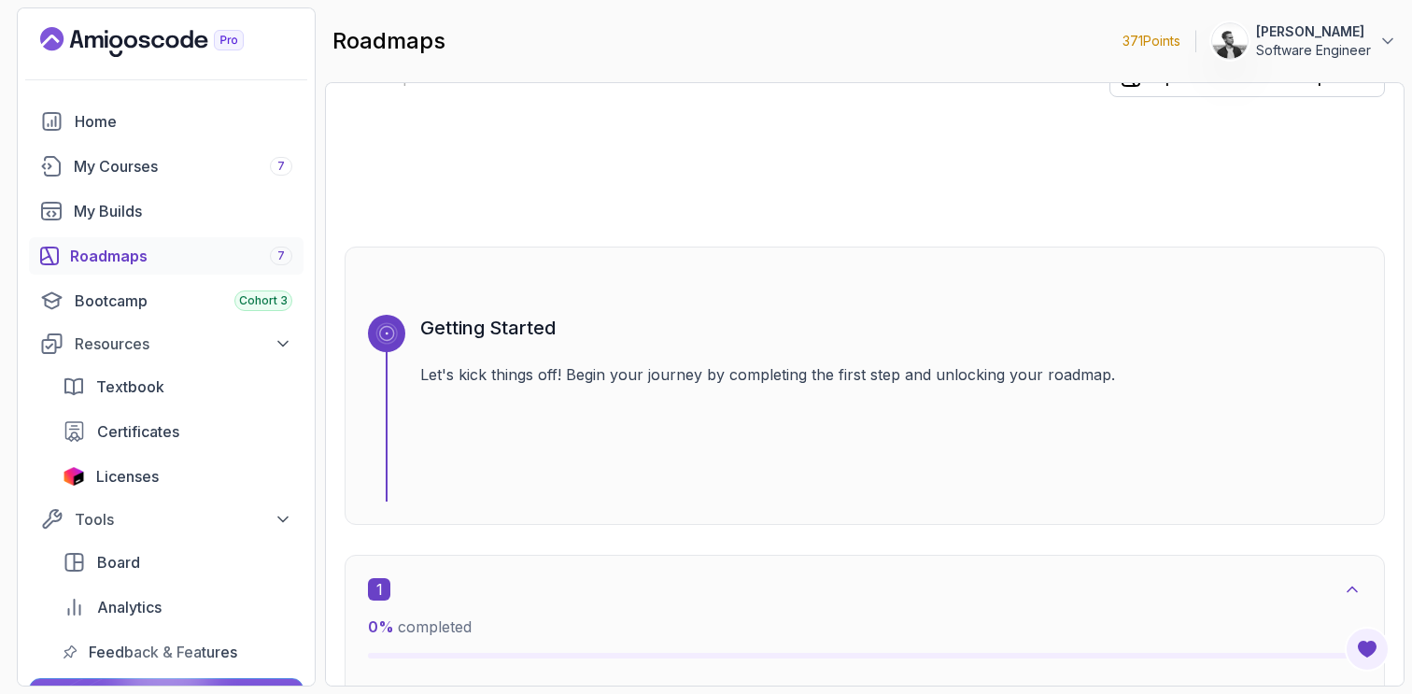
click at [136, 252] on div "Roadmaps 7" at bounding box center [181, 256] width 222 height 22
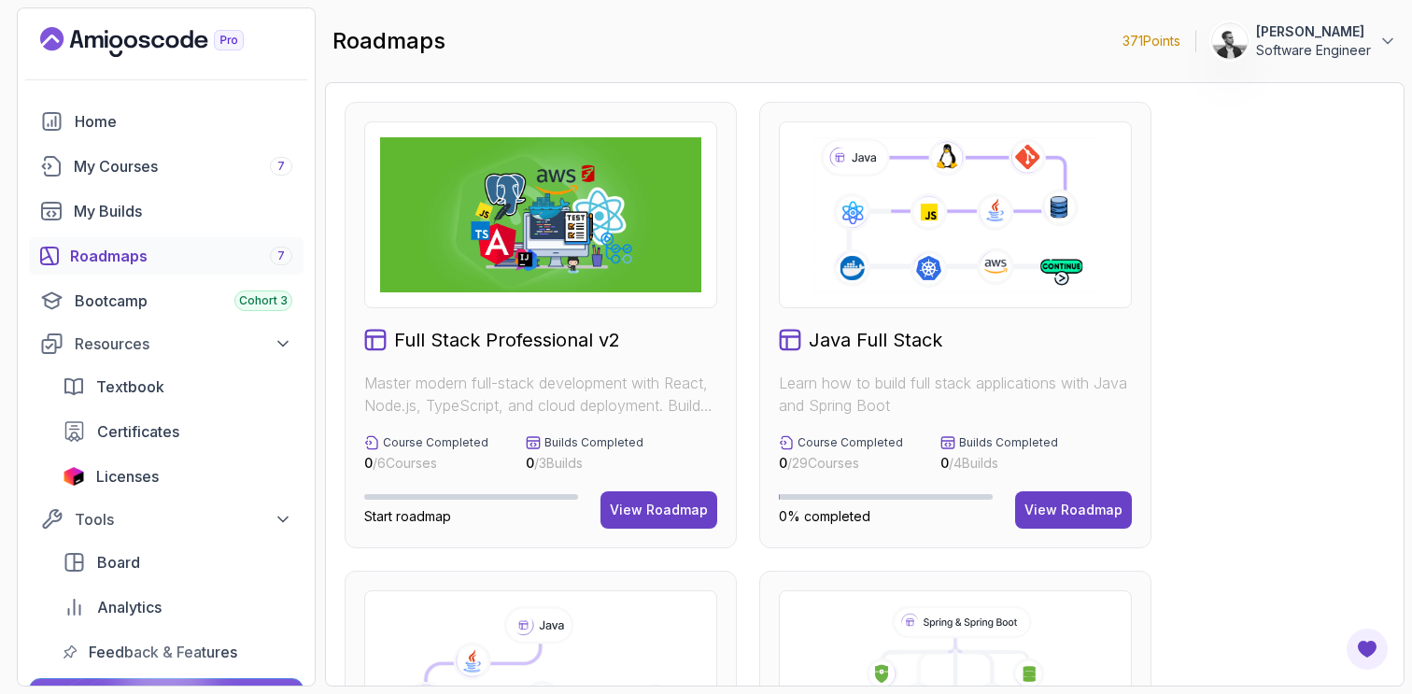
click at [942, 443] on icon at bounding box center [947, 442] width 12 height 11
click at [190, 438] on div "Certificates" at bounding box center [194, 431] width 195 height 22
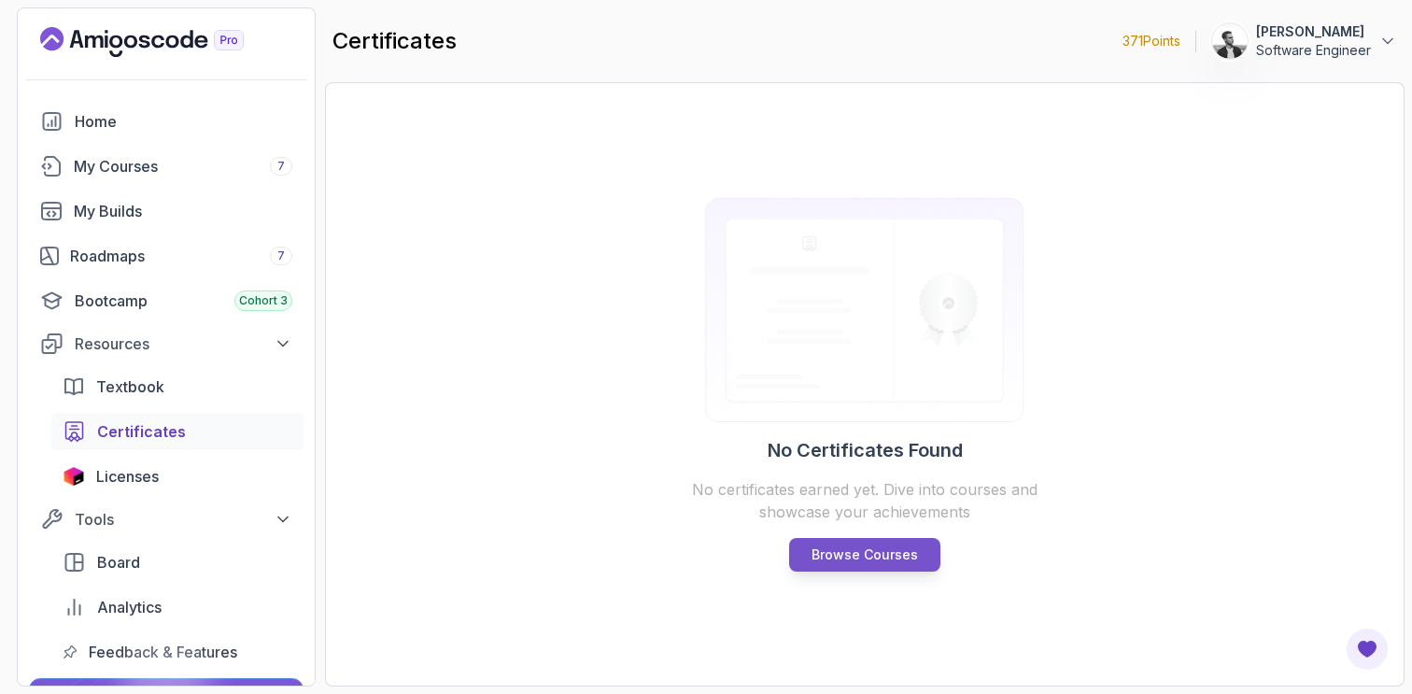
click at [819, 551] on p "Browse Courses" at bounding box center [865, 554] width 106 height 19
